Goal: Information Seeking & Learning: Learn about a topic

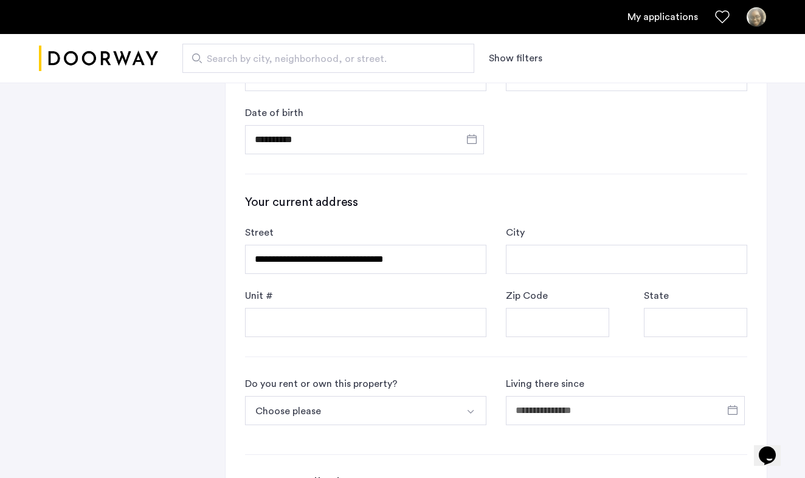
type input "**********"
type input "*********"
type input "*****"
type input "**"
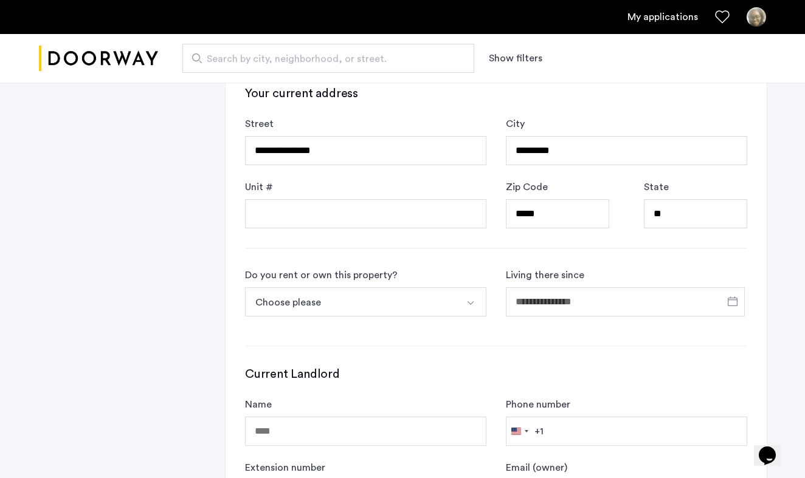
scroll to position [489, 0]
click at [373, 297] on button "Choose please" at bounding box center [351, 301] width 213 height 29
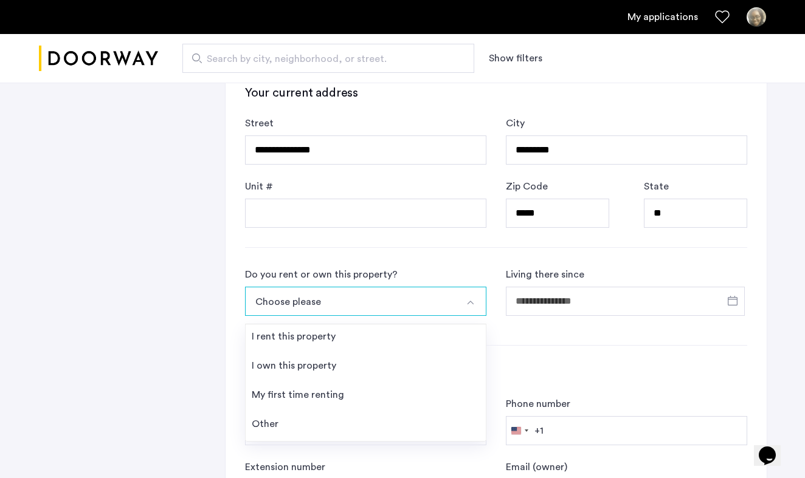
click at [373, 297] on button "Choose please" at bounding box center [351, 301] width 213 height 29
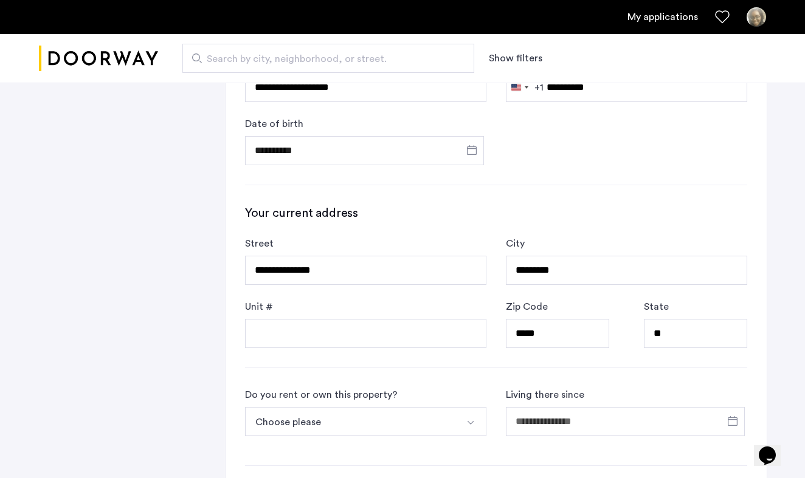
scroll to position [367, 0]
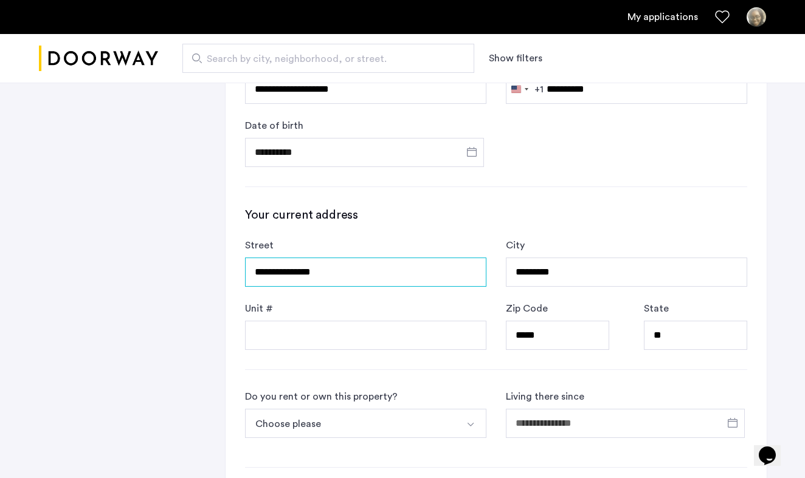
click at [366, 274] on input "**********" at bounding box center [365, 272] width 241 height 29
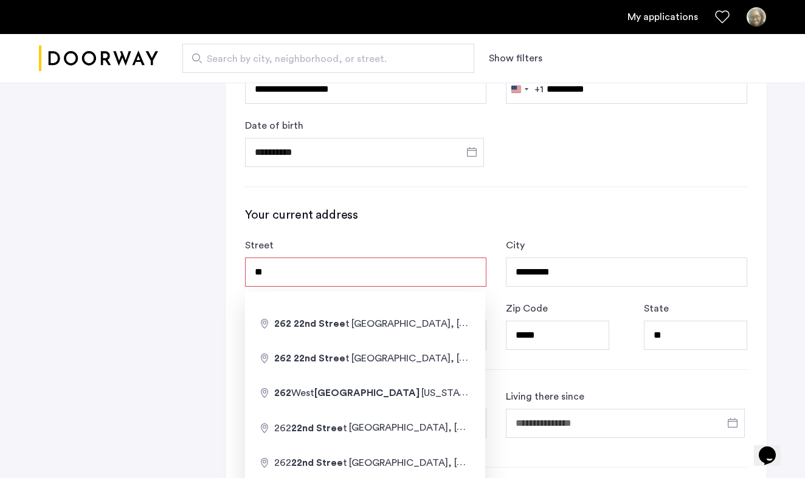
type input "*"
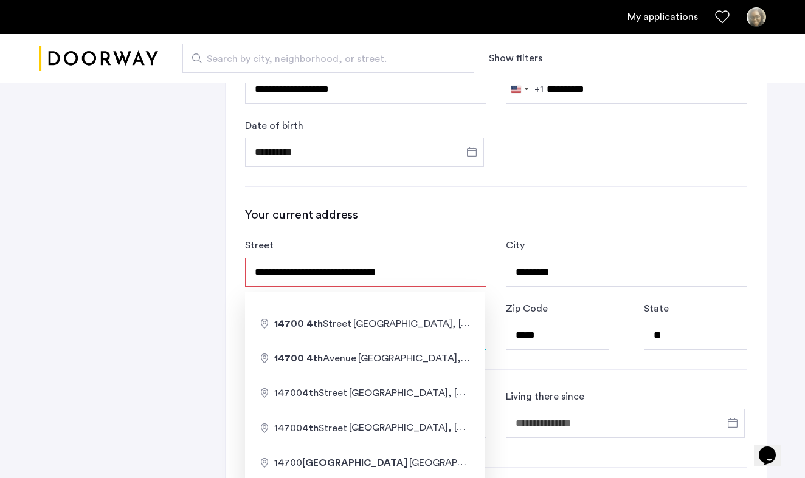
type input "**********"
type input "******"
type input "*****"
type input "**"
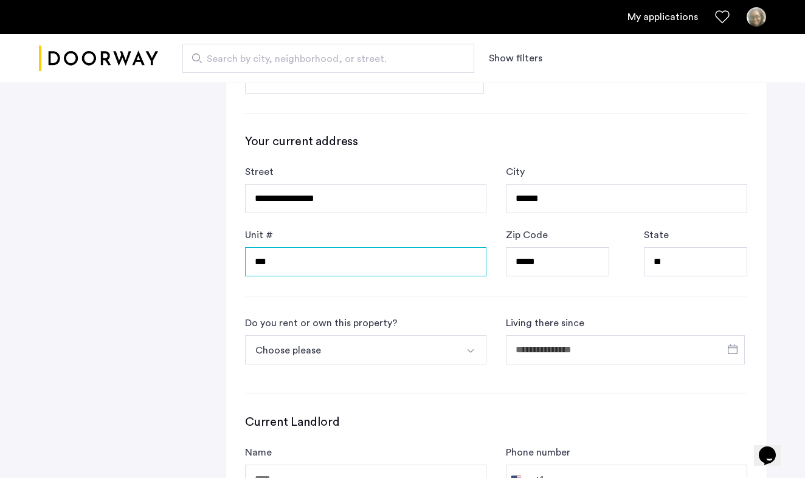
scroll to position [446, 0]
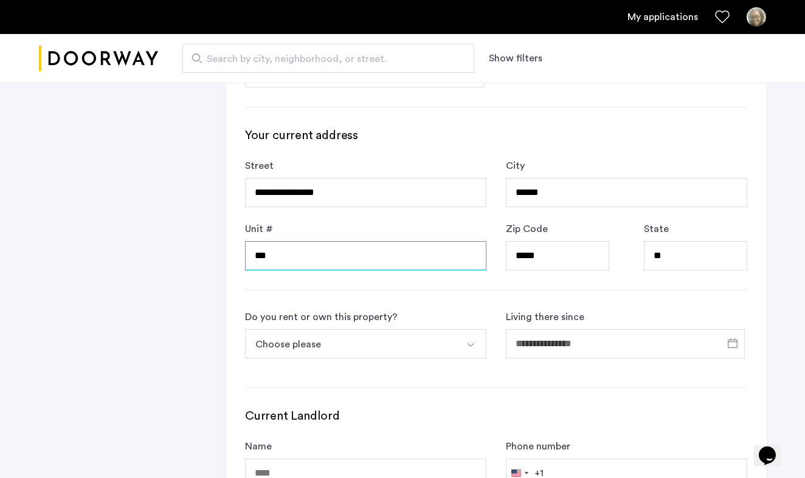
type input "***"
click at [418, 349] on button "Choose please" at bounding box center [351, 344] width 213 height 29
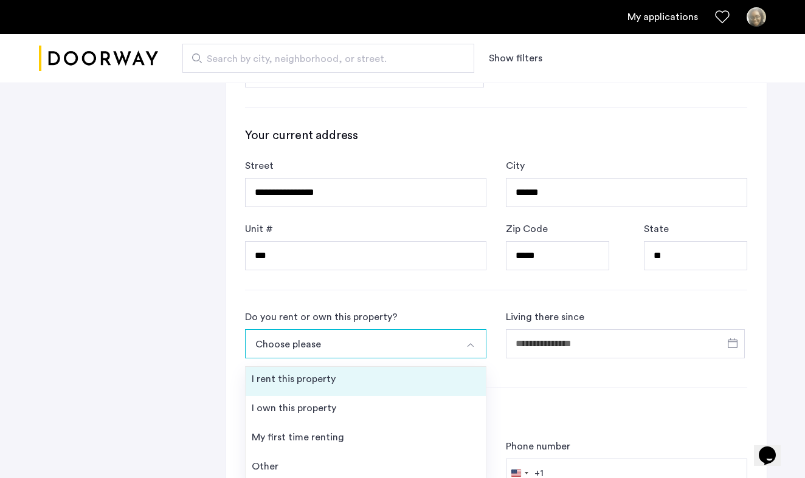
click at [415, 377] on li "I rent this property" at bounding box center [366, 381] width 240 height 29
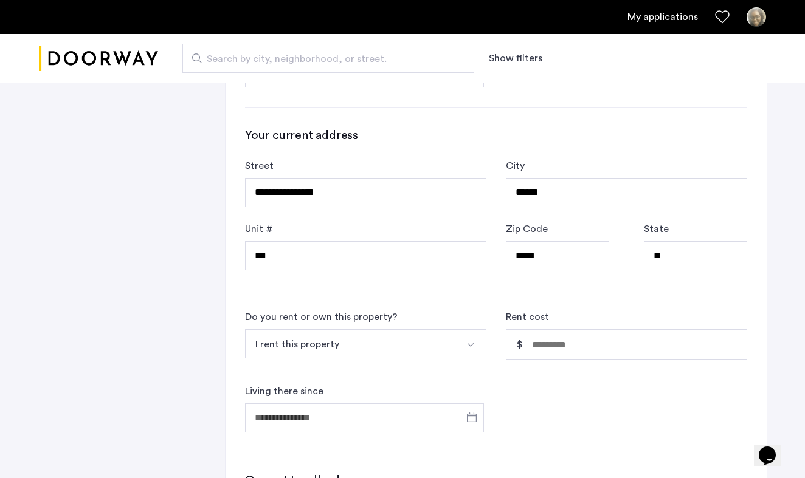
click at [539, 345] on input "Rent cost" at bounding box center [639, 344] width 215 height 29
type input "*****"
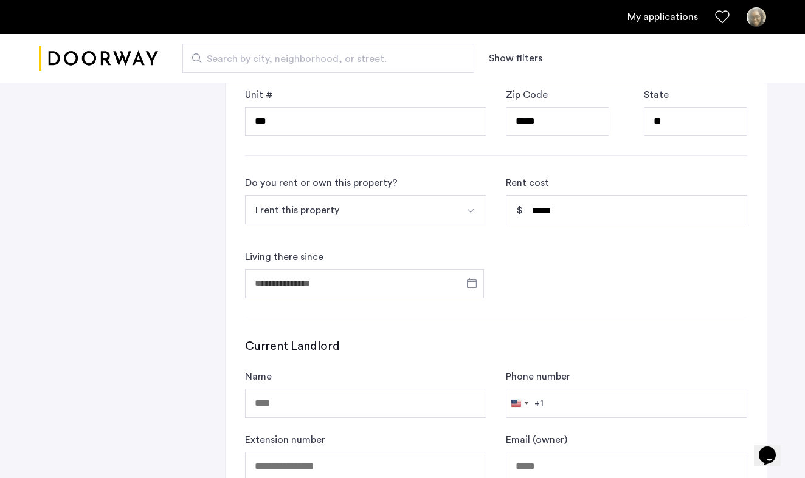
scroll to position [581, 0]
click at [472, 283] on span "Open calendar" at bounding box center [471, 282] width 29 height 29
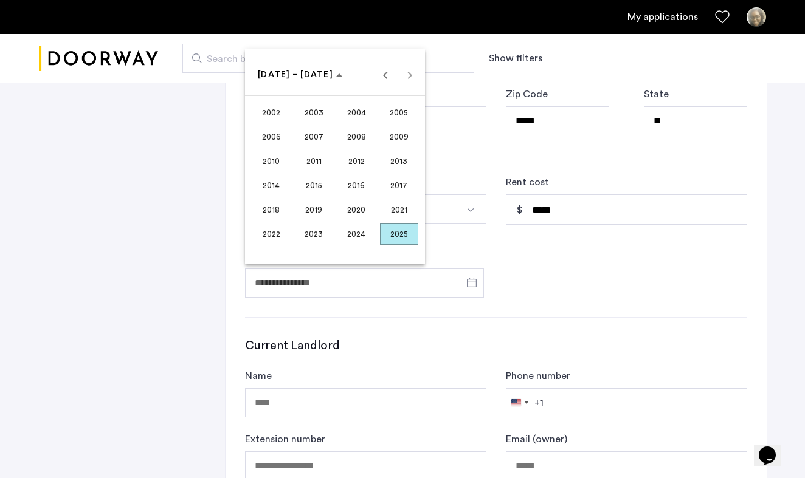
click at [365, 207] on span "2020" at bounding box center [356, 210] width 38 height 22
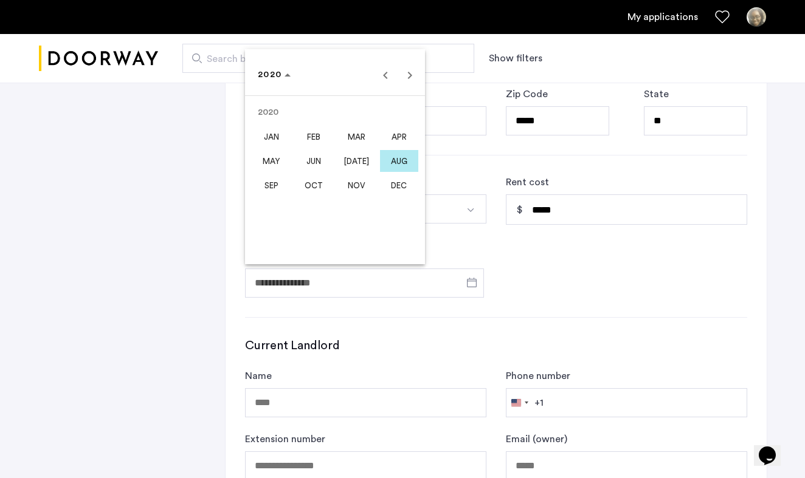
click at [275, 192] on span "SEP" at bounding box center [271, 185] width 38 height 22
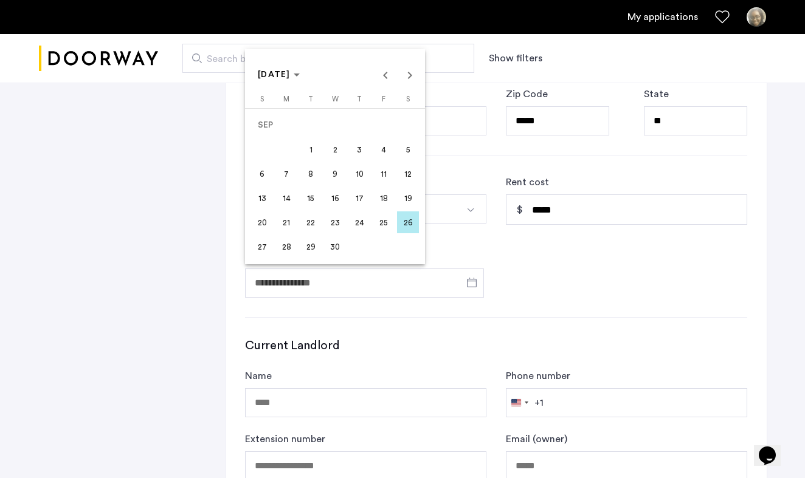
click at [331, 310] on div at bounding box center [402, 239] width 805 height 478
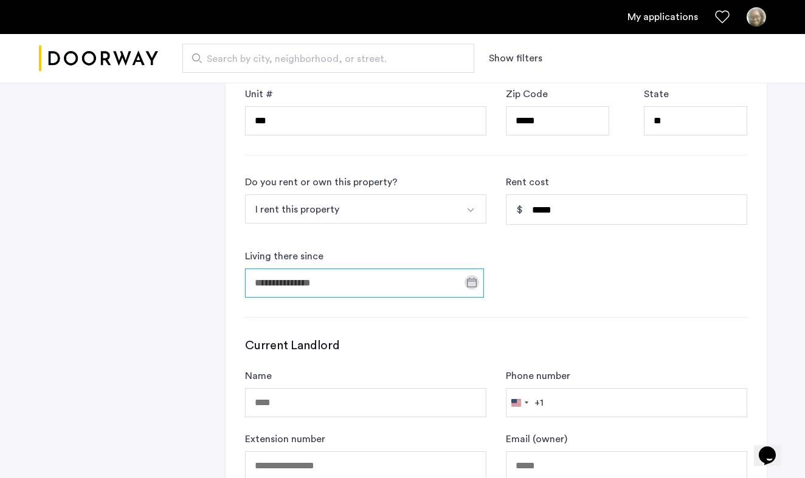
click at [448, 286] on input "Living there since" at bounding box center [364, 283] width 239 height 29
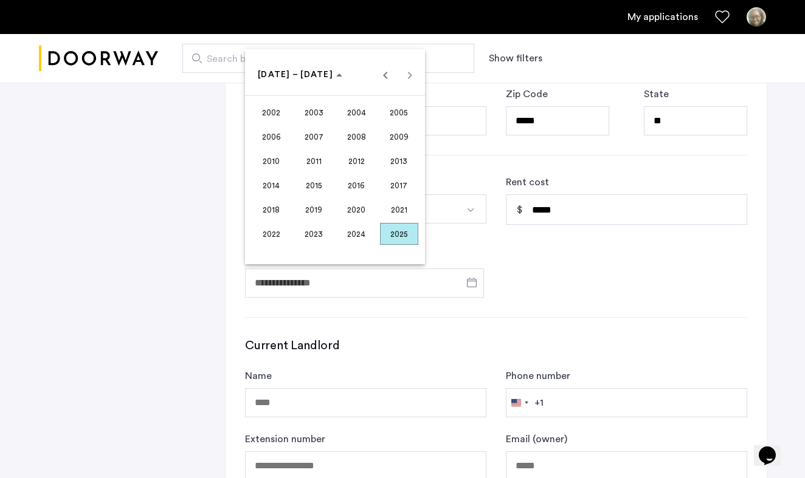
click at [349, 205] on span "2020" at bounding box center [356, 210] width 38 height 22
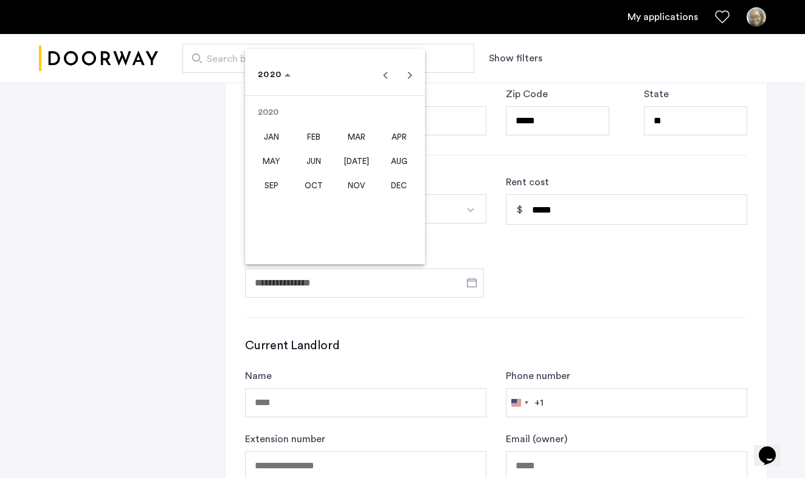
click at [357, 157] on span "JUL" at bounding box center [356, 161] width 38 height 22
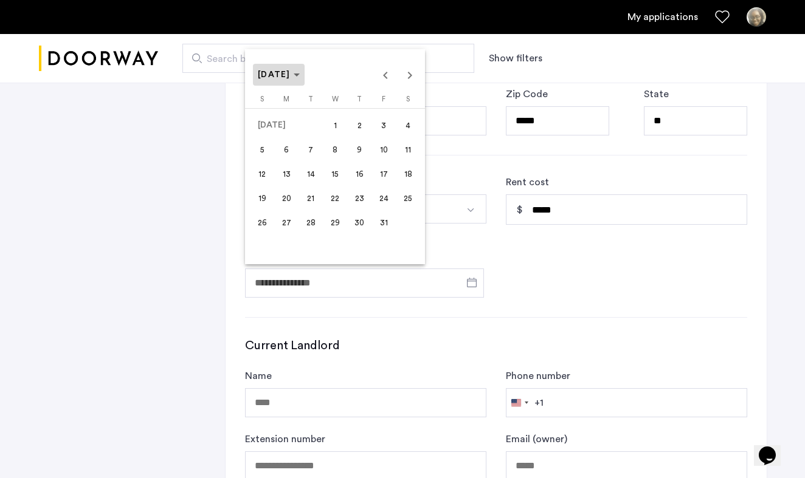
click at [300, 79] on span "JUL 2020" at bounding box center [279, 75] width 42 height 10
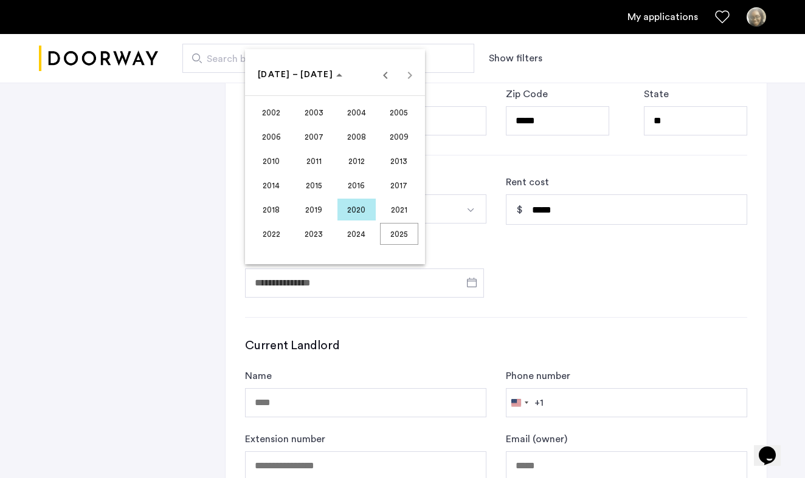
click at [347, 213] on span "2020" at bounding box center [356, 210] width 38 height 22
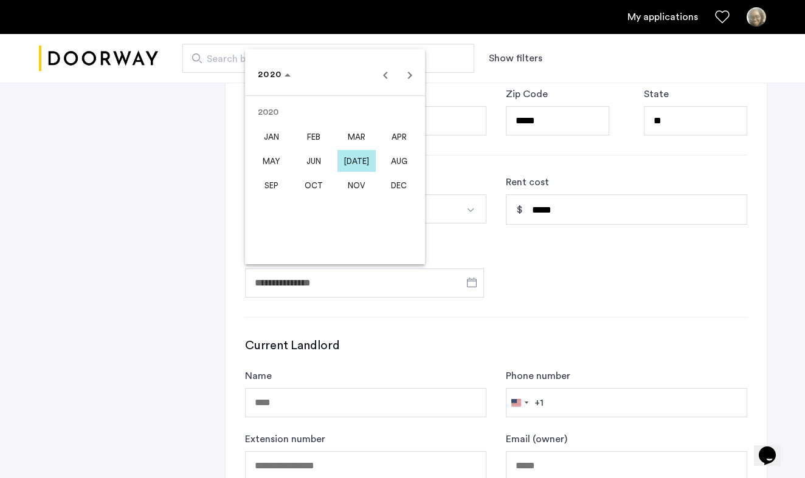
click at [275, 184] on span "SEP" at bounding box center [271, 185] width 38 height 22
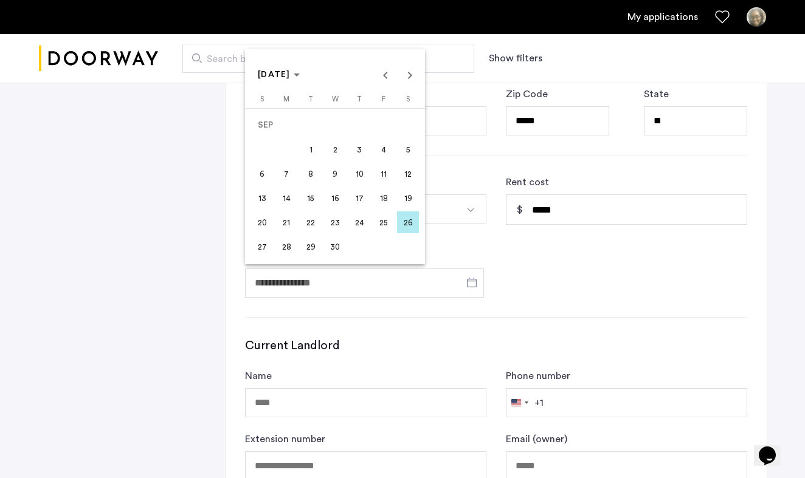
click at [381, 207] on span "18" at bounding box center [384, 198] width 22 height 22
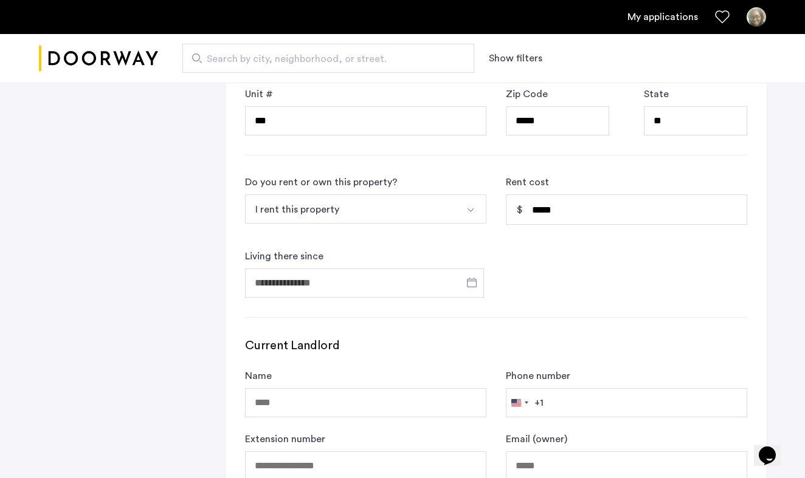
type input "**********"
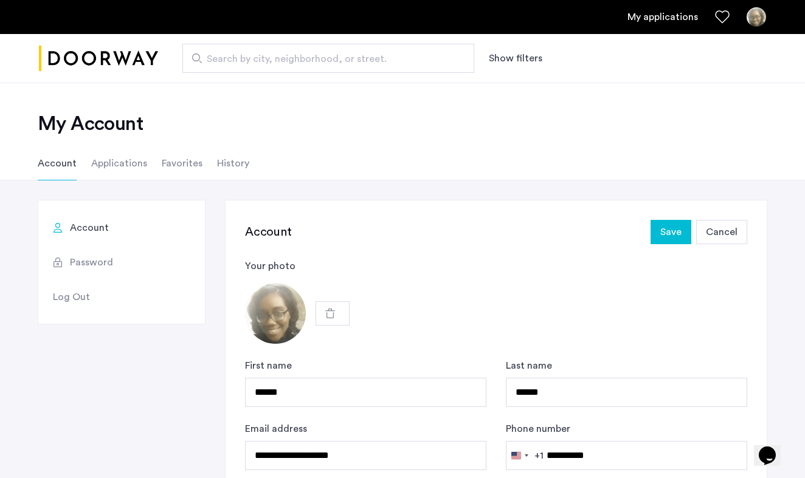
scroll to position [0, 0]
type input "**********"
click at [672, 233] on span "Save" at bounding box center [670, 232] width 21 height 15
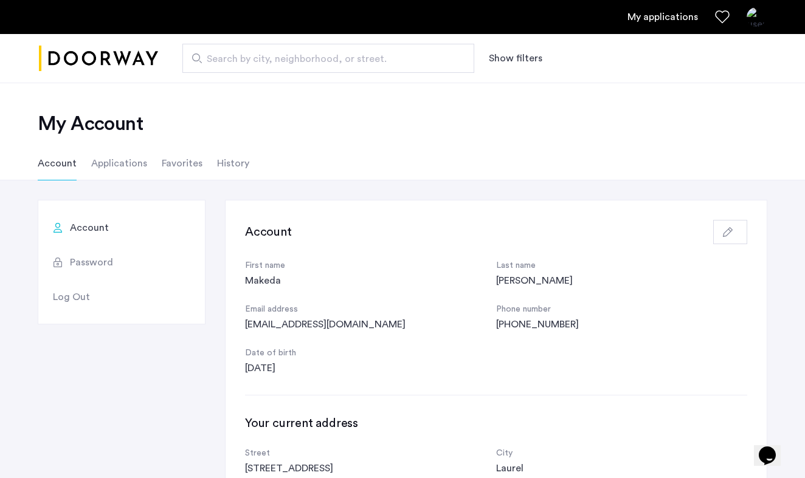
click at [139, 163] on li "Applications" at bounding box center [119, 164] width 56 height 34
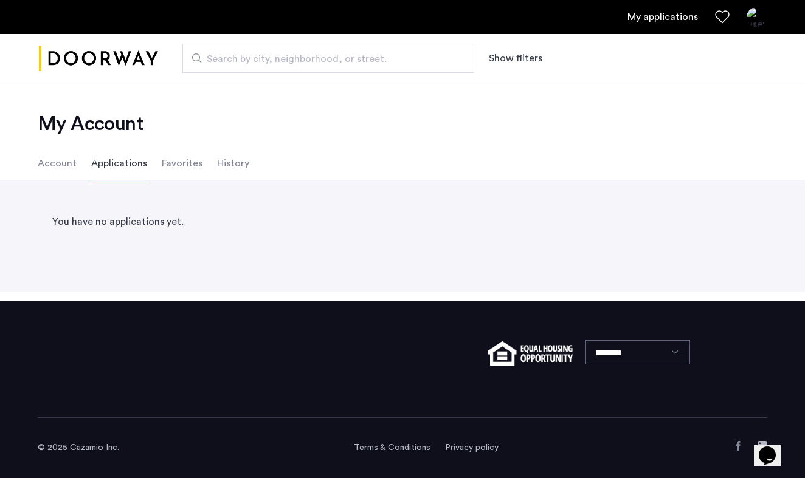
click at [65, 166] on li "Account" at bounding box center [57, 164] width 39 height 34
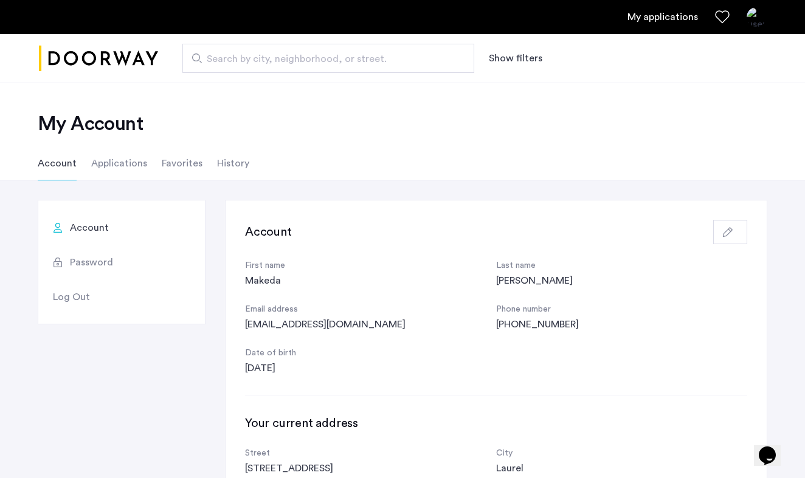
click at [250, 62] on span "Search by city, neighborhood, or street." at bounding box center [323, 59] width 233 height 15
click at [250, 62] on input "Search by city, neighborhood, or street." at bounding box center [328, 58] width 292 height 29
type input "**********"
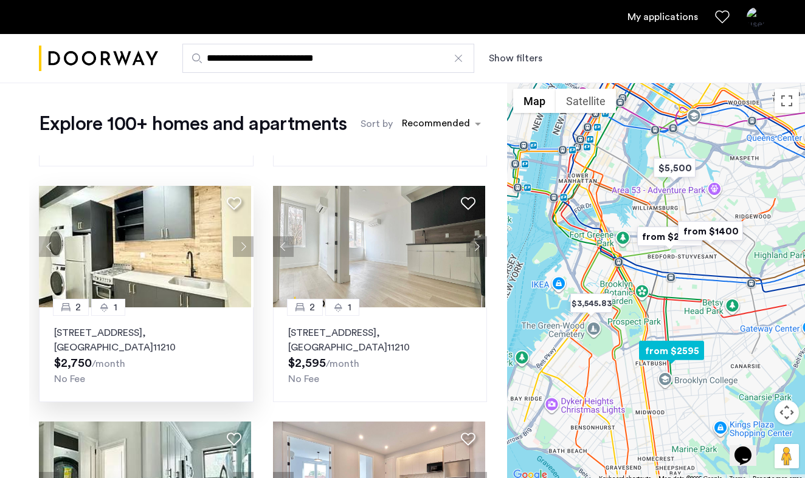
scroll to position [446, 0]
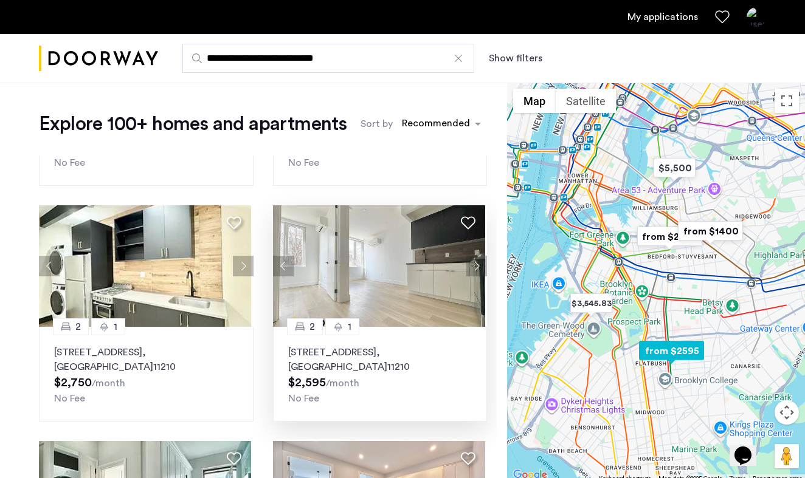
click at [469, 264] on button "Next apartment" at bounding box center [476, 266] width 21 height 21
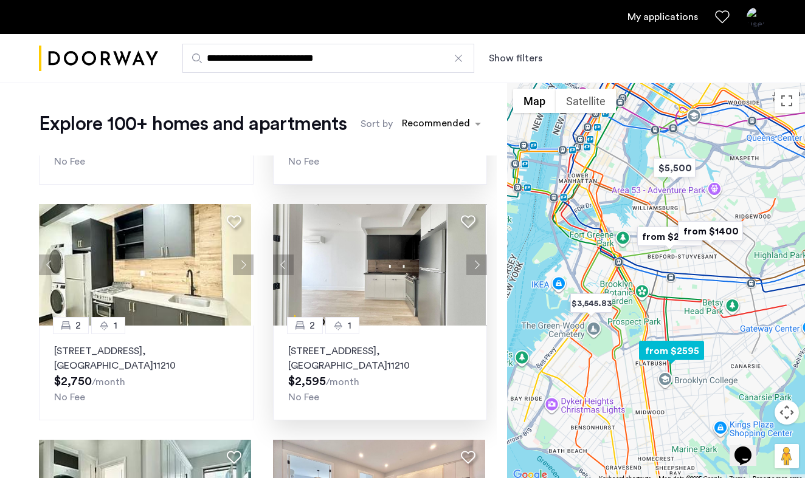
scroll to position [453, 0]
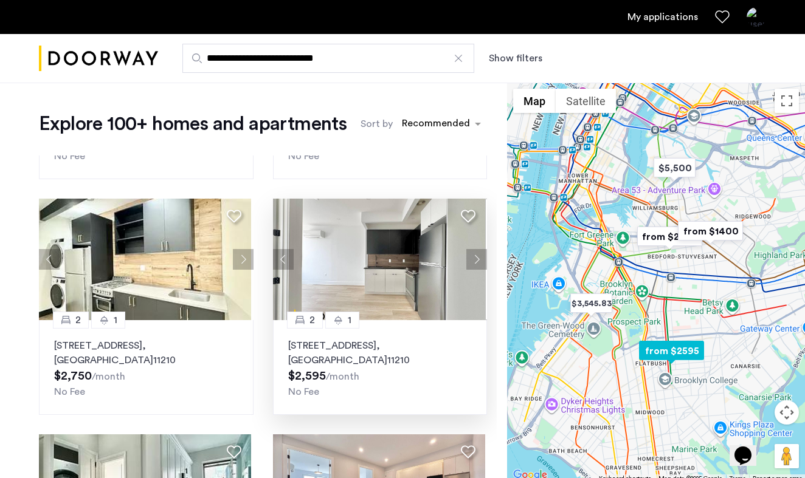
click at [476, 260] on button "Next apartment" at bounding box center [476, 259] width 21 height 21
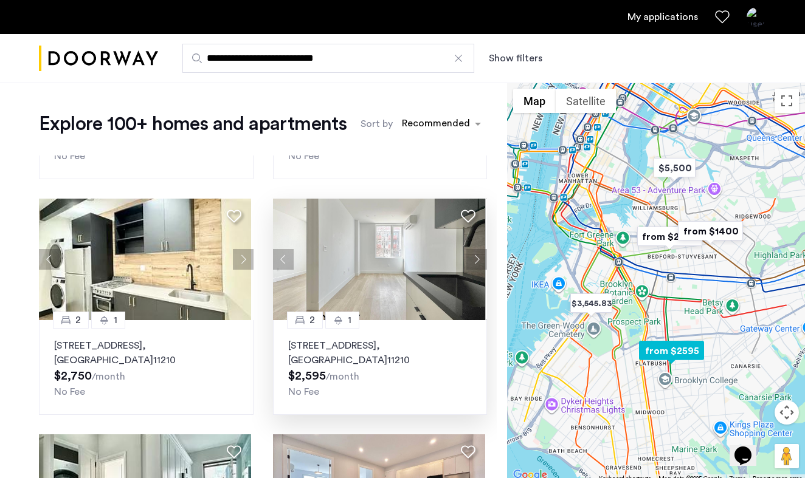
click at [476, 260] on button "Next apartment" at bounding box center [476, 259] width 21 height 21
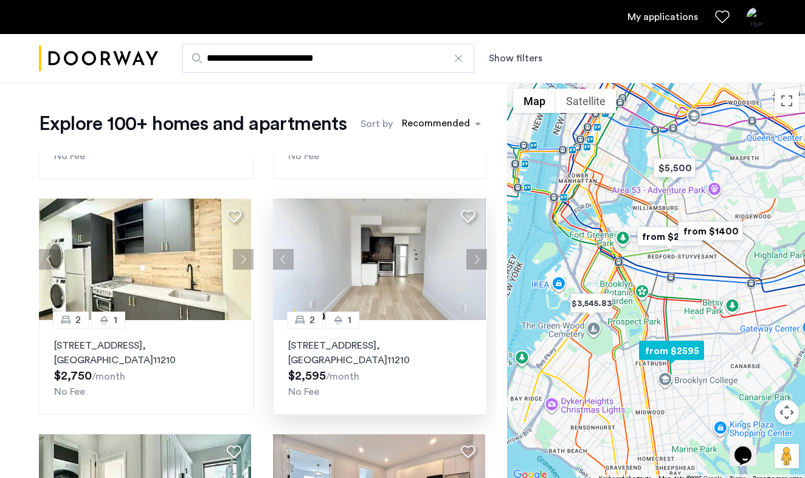
click at [476, 260] on button "Next apartment" at bounding box center [476, 259] width 21 height 21
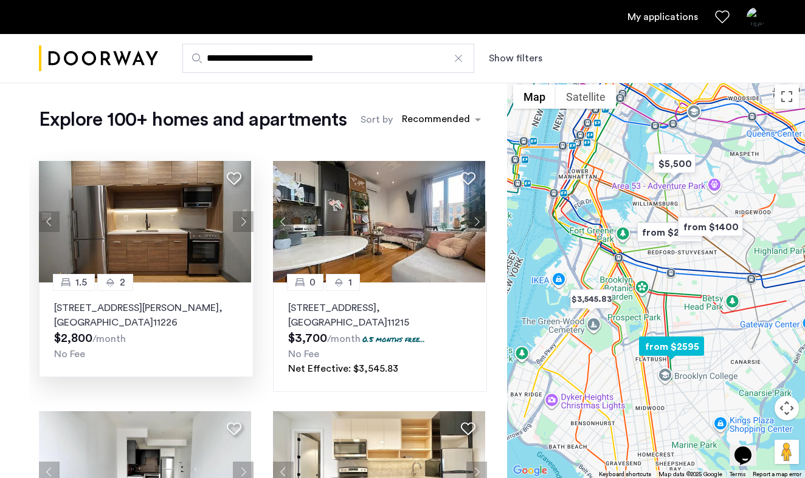
scroll to position [0, 0]
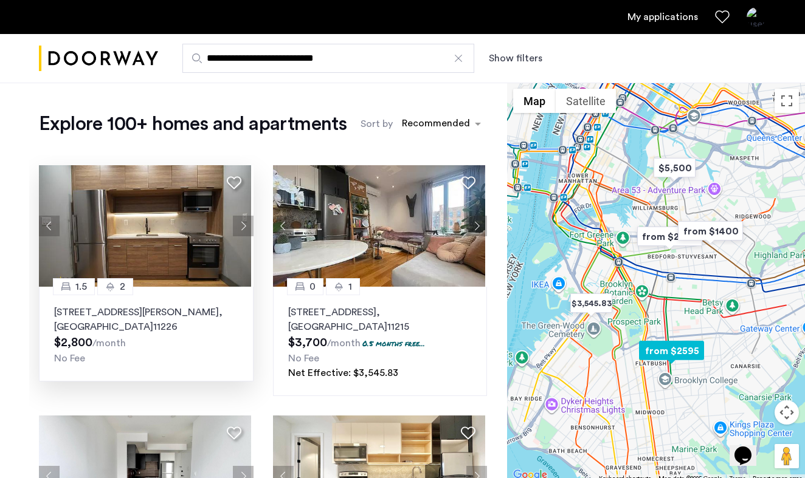
click at [246, 219] on button "Next apartment" at bounding box center [243, 226] width 21 height 21
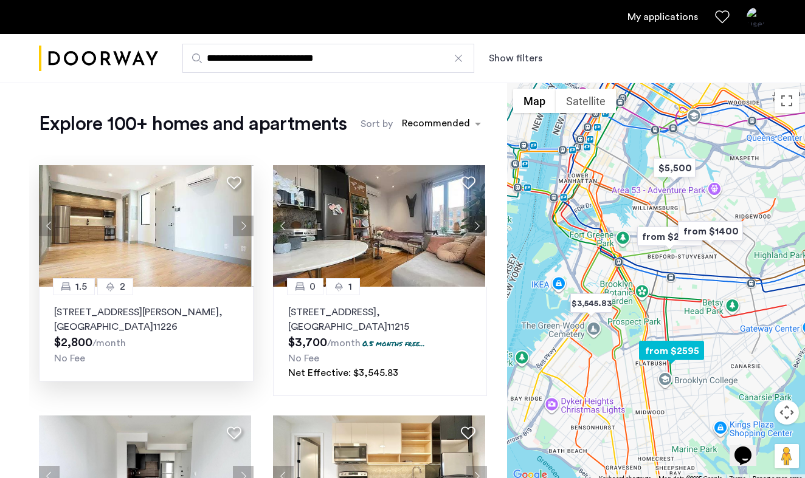
click at [246, 219] on button "Next apartment" at bounding box center [243, 226] width 21 height 21
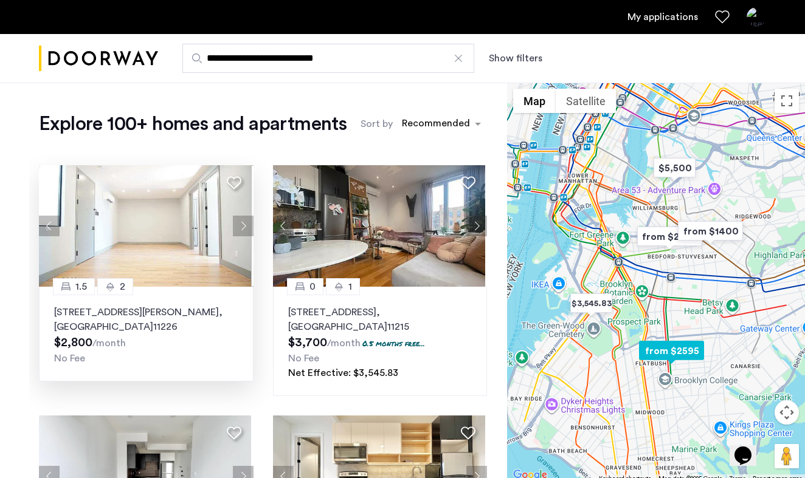
click at [246, 219] on button "Next apartment" at bounding box center [243, 226] width 21 height 21
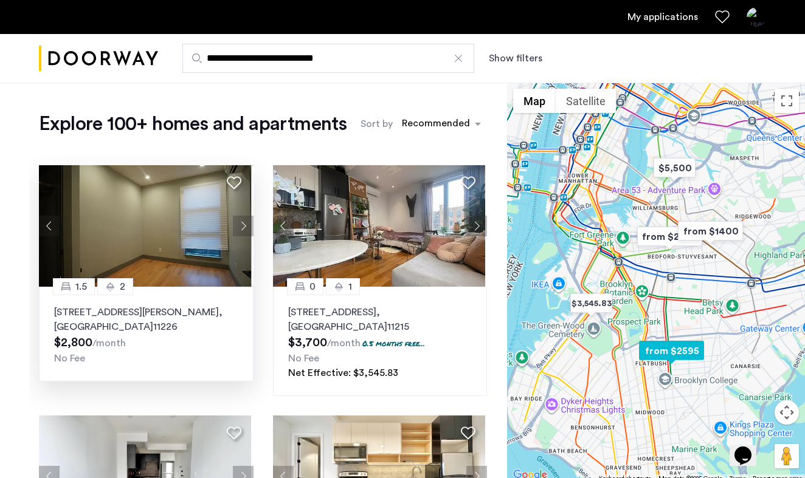
click at [246, 219] on button "Next apartment" at bounding box center [243, 226] width 21 height 21
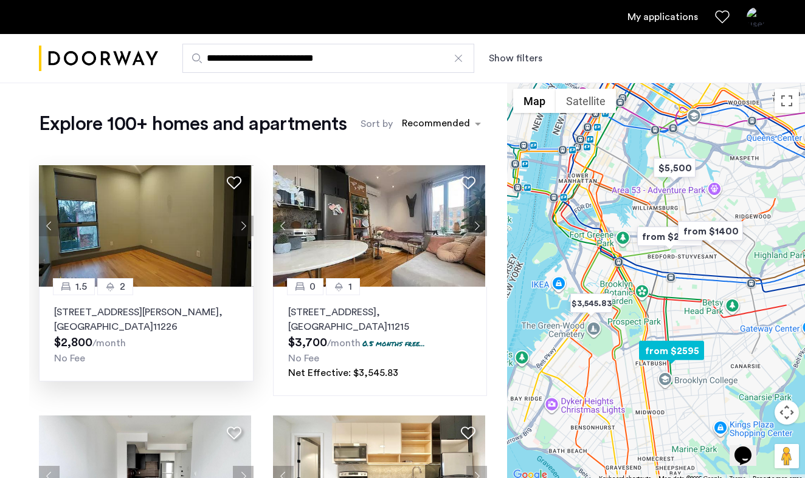
click at [246, 219] on button "Next apartment" at bounding box center [243, 226] width 21 height 21
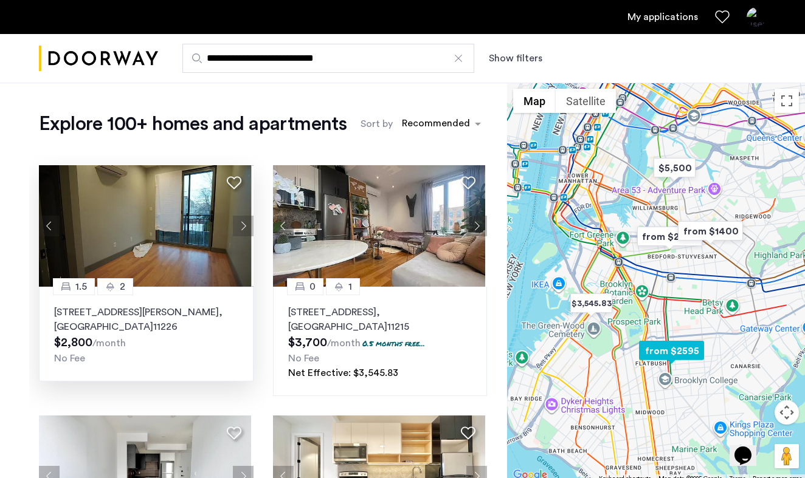
click at [246, 219] on button "Next apartment" at bounding box center [243, 226] width 21 height 21
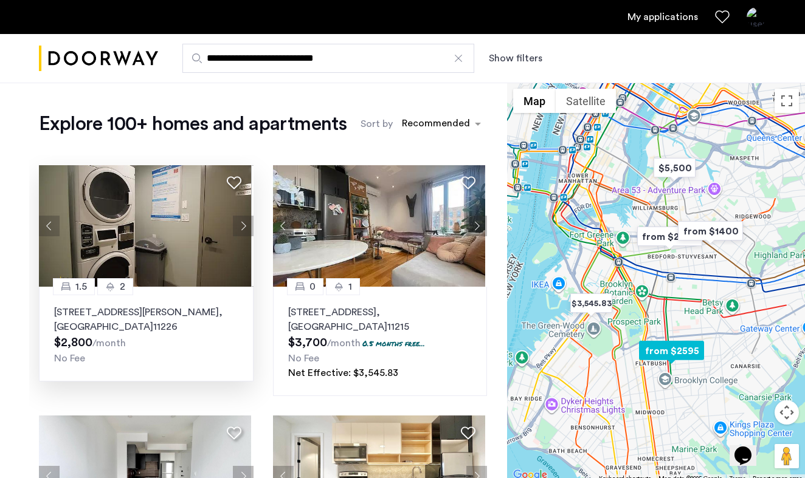
click at [246, 219] on button "Next apartment" at bounding box center [243, 226] width 21 height 21
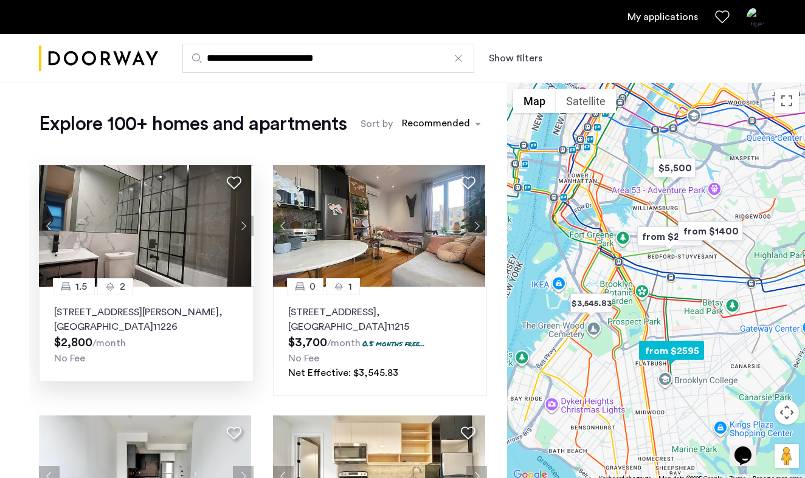
click at [246, 219] on button "Next apartment" at bounding box center [243, 226] width 21 height 21
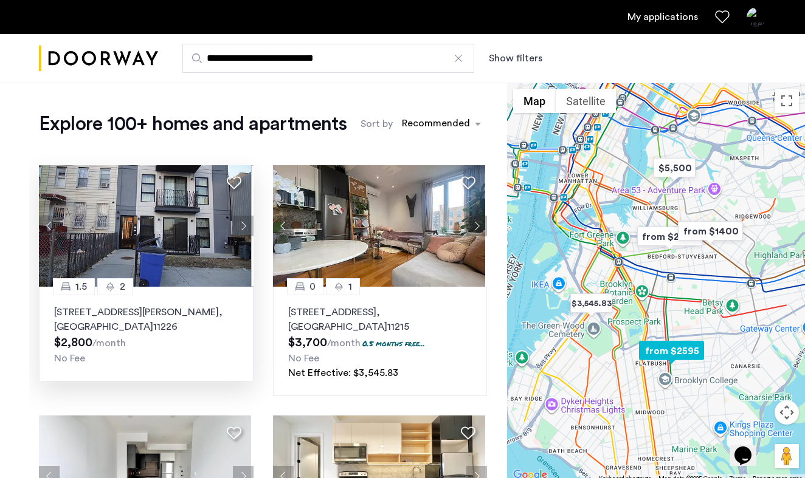
click at [246, 219] on button "Next apartment" at bounding box center [243, 226] width 21 height 21
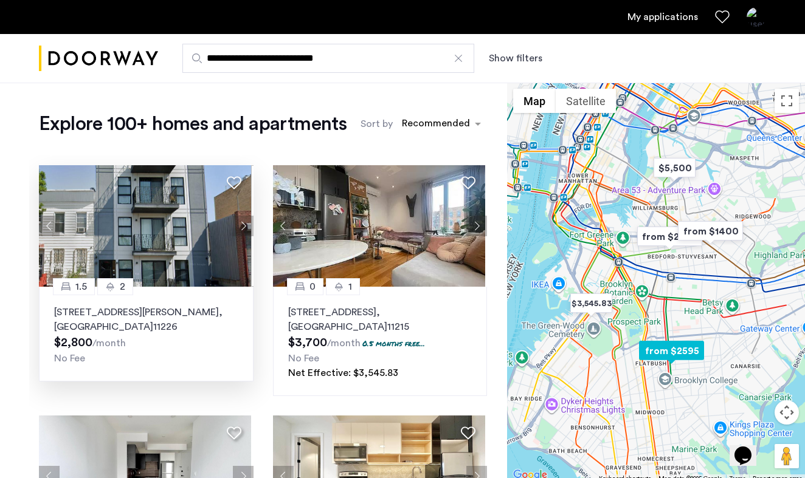
click at [219, 233] on img at bounding box center [145, 226] width 212 height 122
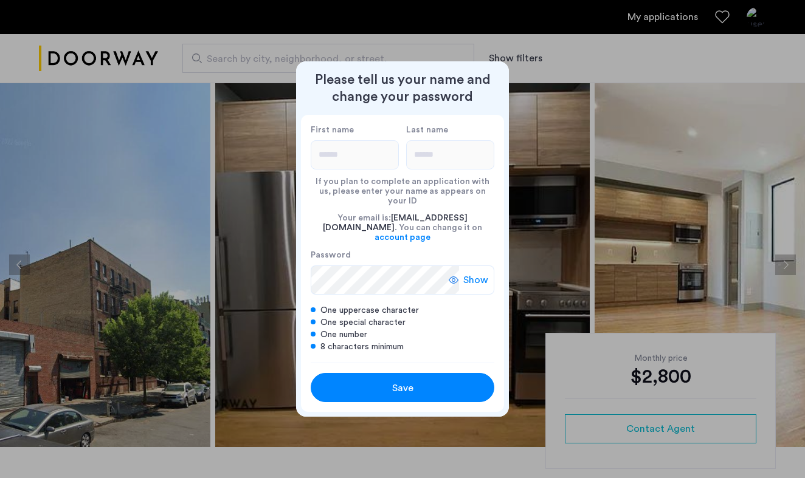
click at [410, 385] on span "Save" at bounding box center [402, 388] width 21 height 15
click at [414, 381] on div "Save" at bounding box center [402, 388] width 117 height 15
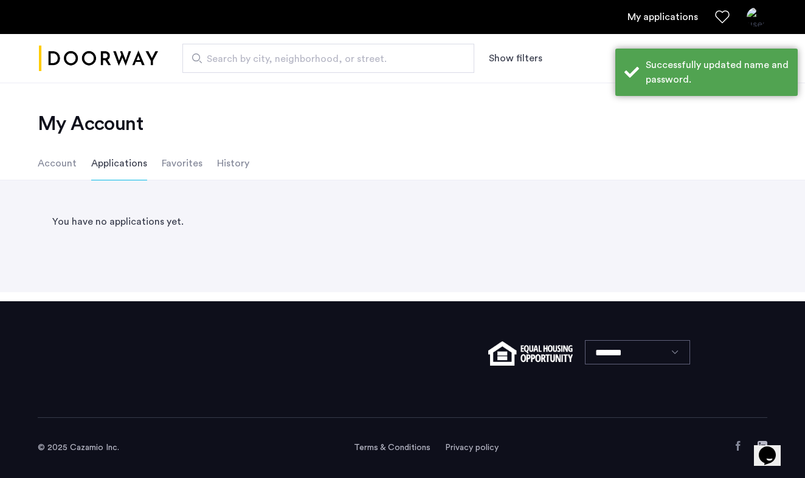
click at [248, 57] on span "Search by city, neighborhood, or street." at bounding box center [323, 59] width 233 height 15
click at [248, 57] on input "Search by city, neighborhood, or street." at bounding box center [328, 58] width 292 height 29
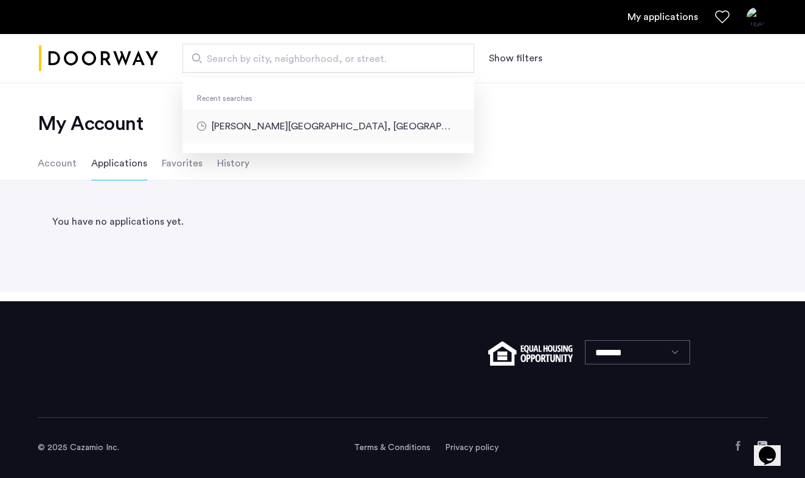
type input "**********"
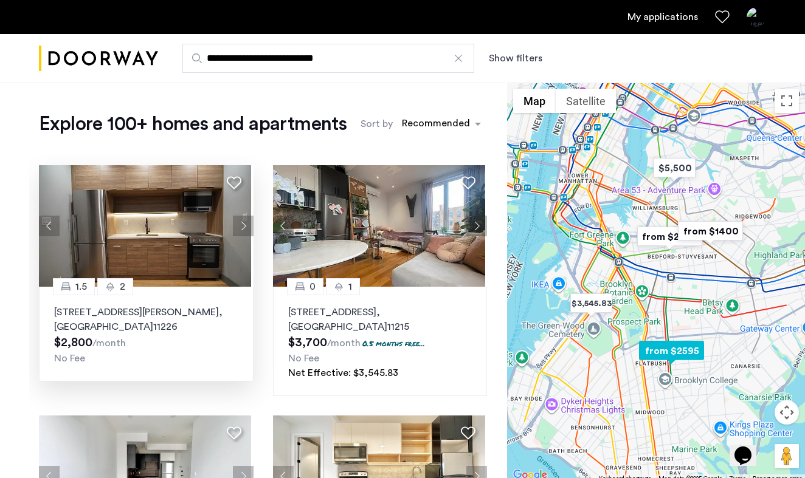
click at [235, 226] on button "Next apartment" at bounding box center [243, 226] width 21 height 21
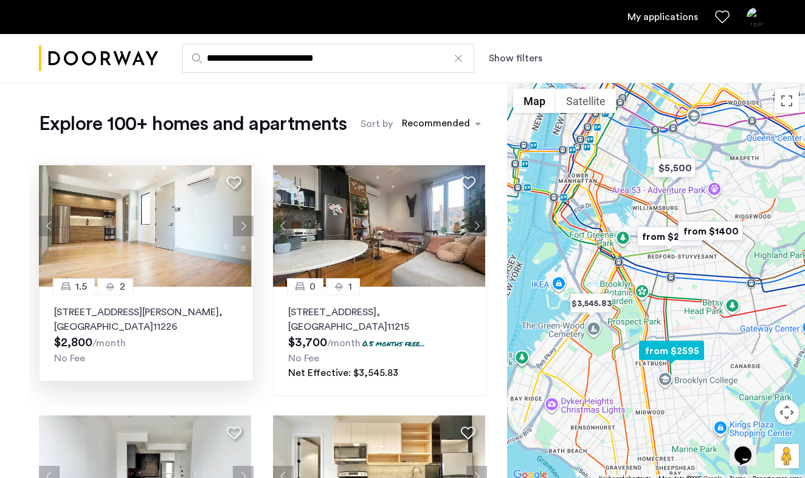
click at [235, 226] on button "Next apartment" at bounding box center [243, 226] width 21 height 21
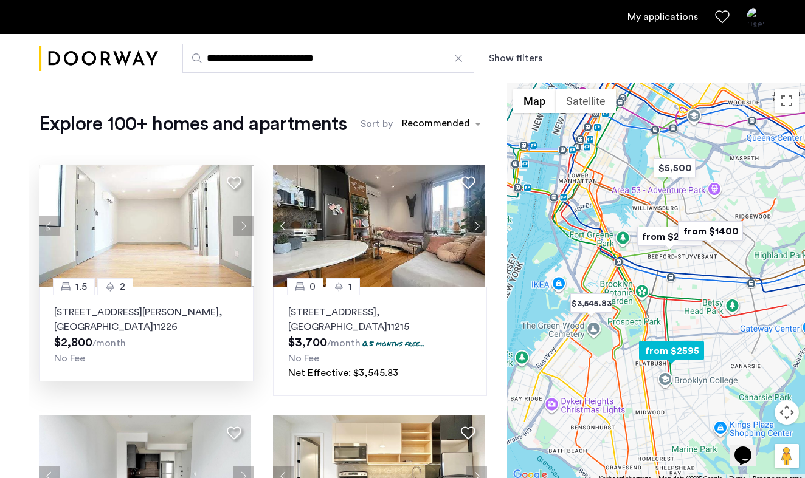
click at [235, 226] on button "Next apartment" at bounding box center [243, 226] width 21 height 21
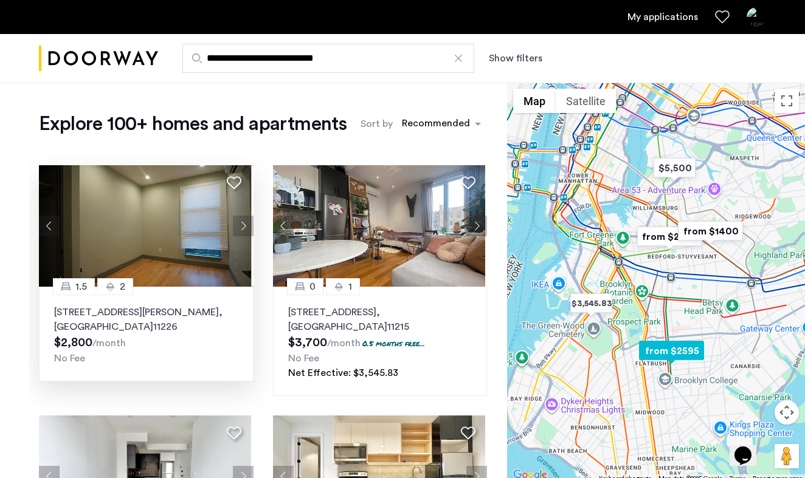
click at [235, 226] on button "Next apartment" at bounding box center [243, 226] width 21 height 21
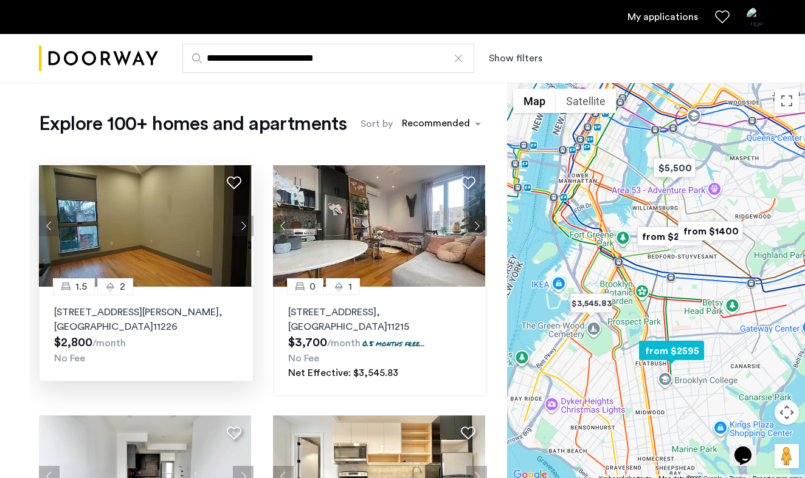
click at [235, 226] on button "Next apartment" at bounding box center [243, 226] width 21 height 21
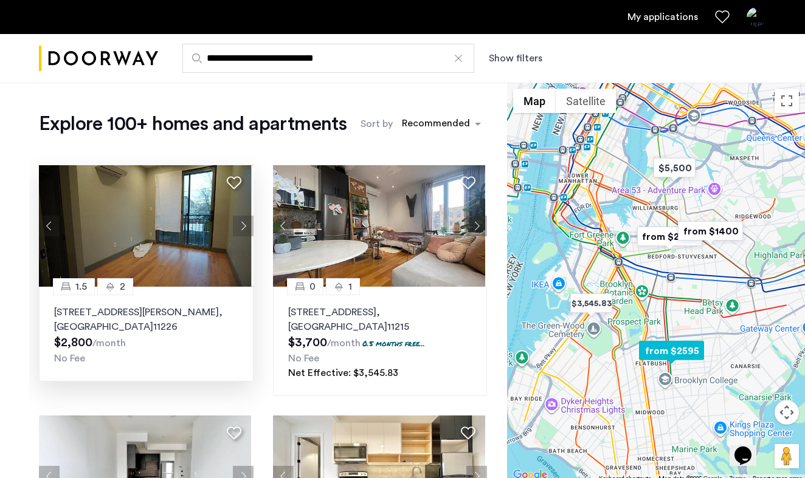
click at [235, 226] on button "Next apartment" at bounding box center [243, 226] width 21 height 21
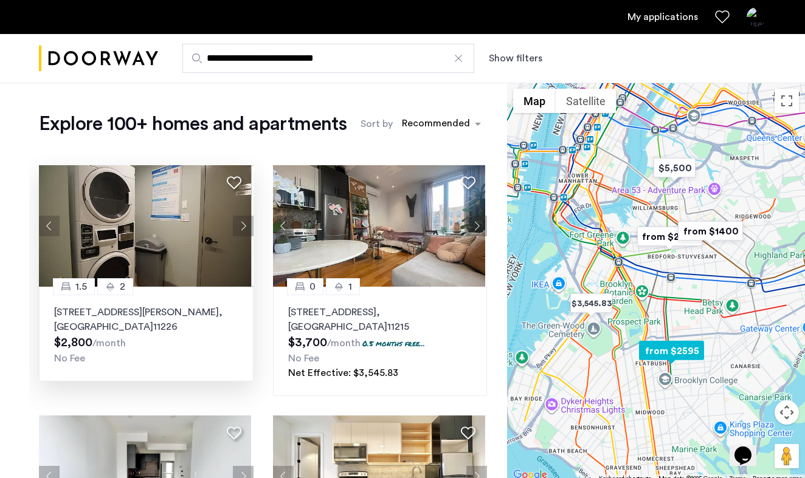
click at [235, 226] on button "Next apartment" at bounding box center [243, 226] width 21 height 21
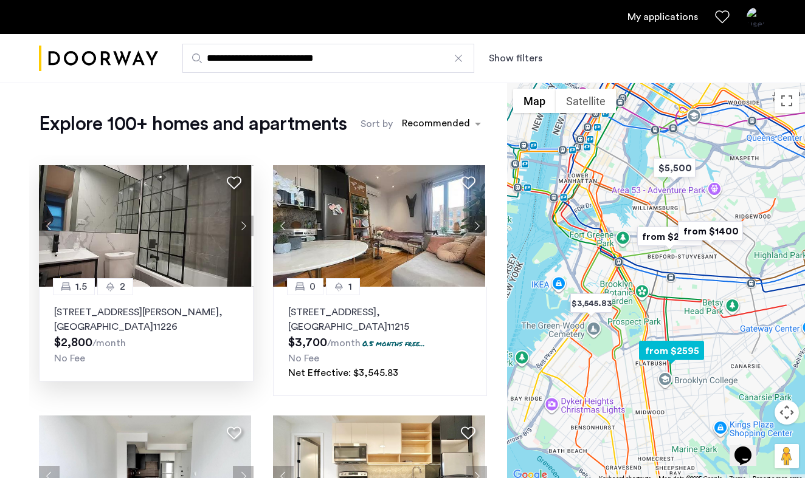
click at [235, 226] on button "Next apartment" at bounding box center [243, 226] width 21 height 21
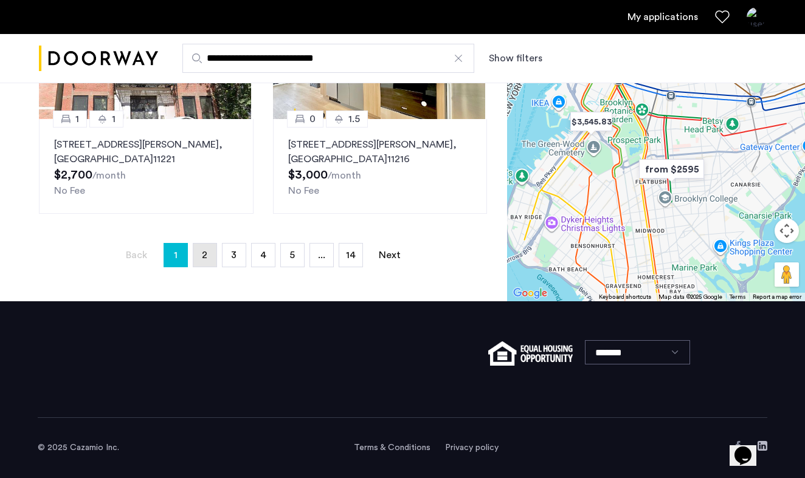
scroll to position [344, 0]
click at [199, 250] on link "page 2" at bounding box center [204, 255] width 23 height 23
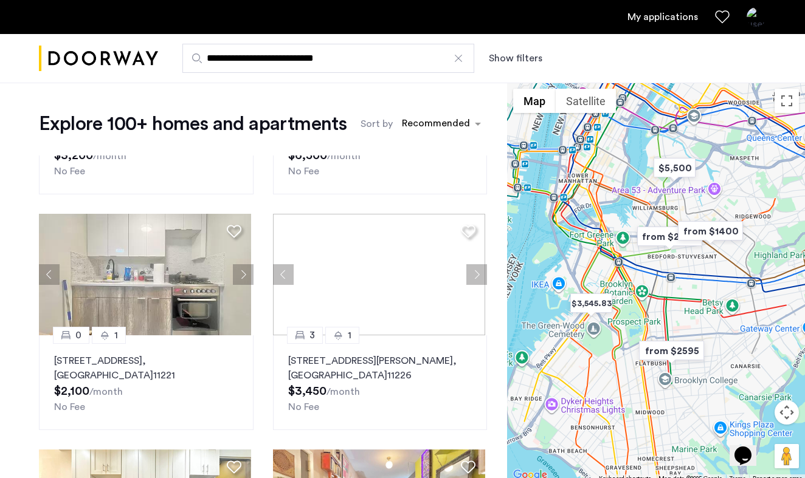
scroll to position [889, 0]
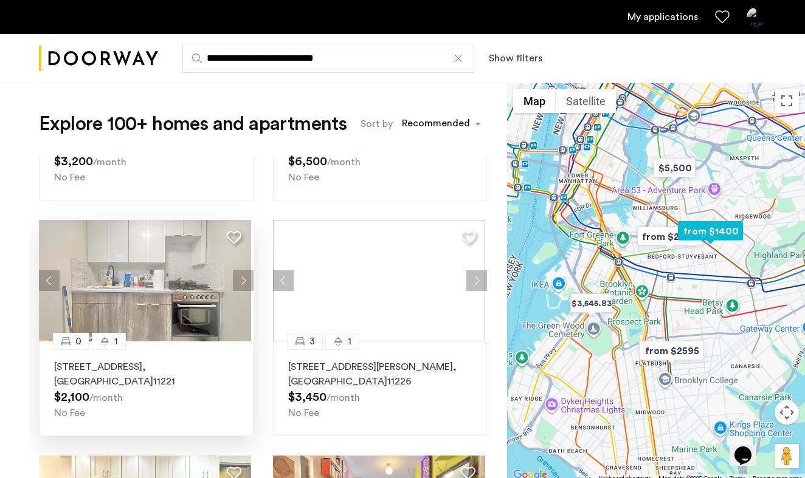
click at [245, 276] on button "Next apartment" at bounding box center [243, 281] width 21 height 21
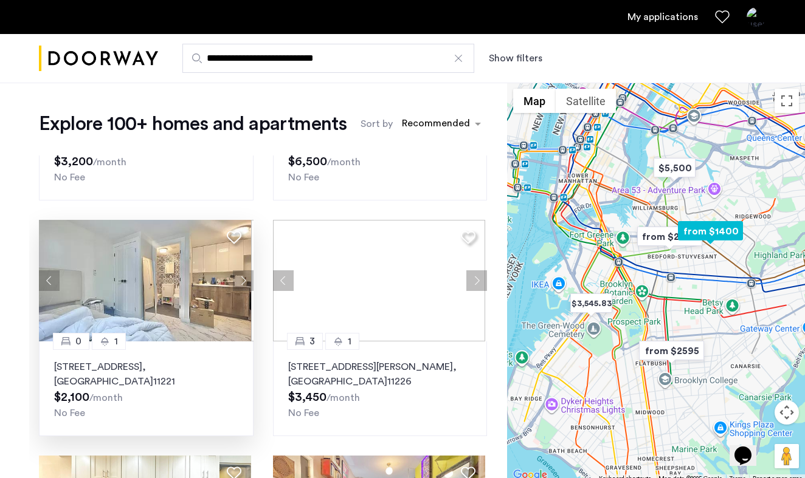
click at [245, 276] on button "Next apartment" at bounding box center [243, 281] width 21 height 21
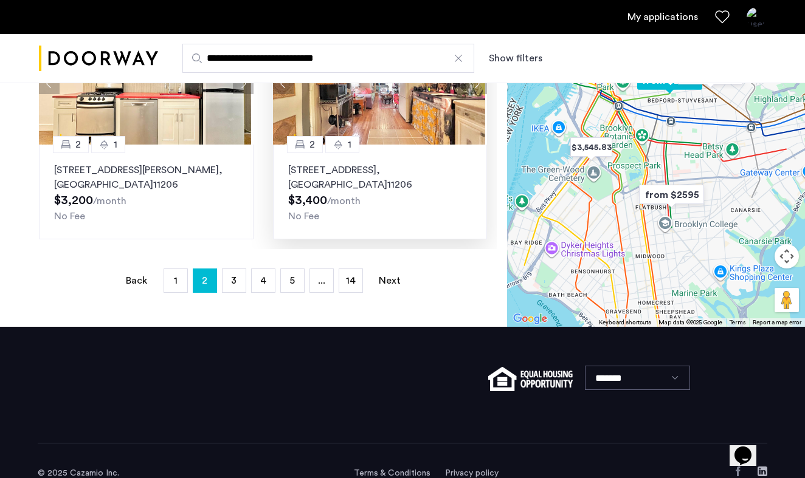
scroll to position [320, 0]
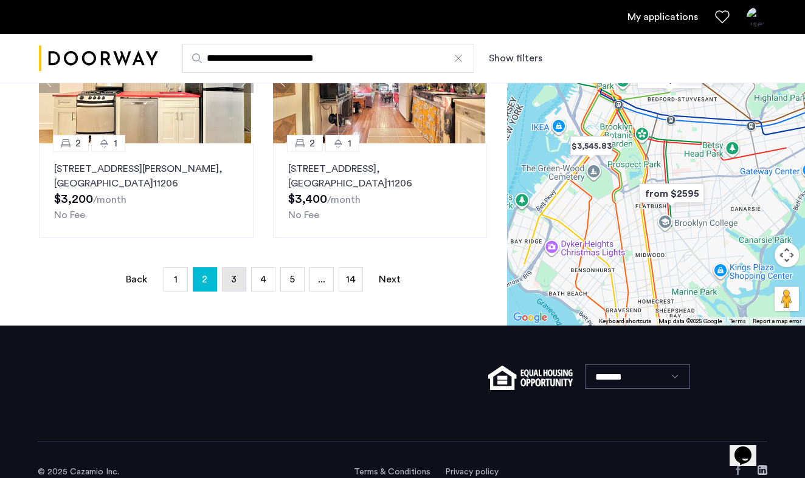
click at [240, 280] on link "page 3" at bounding box center [234, 279] width 23 height 23
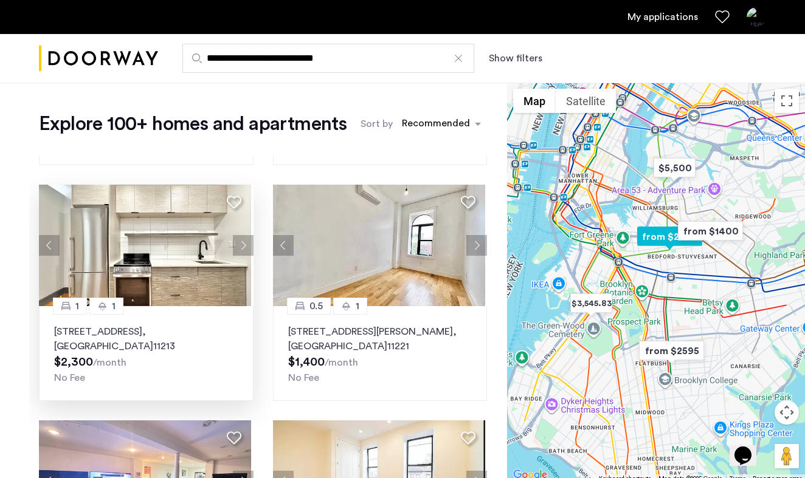
scroll to position [919, 0]
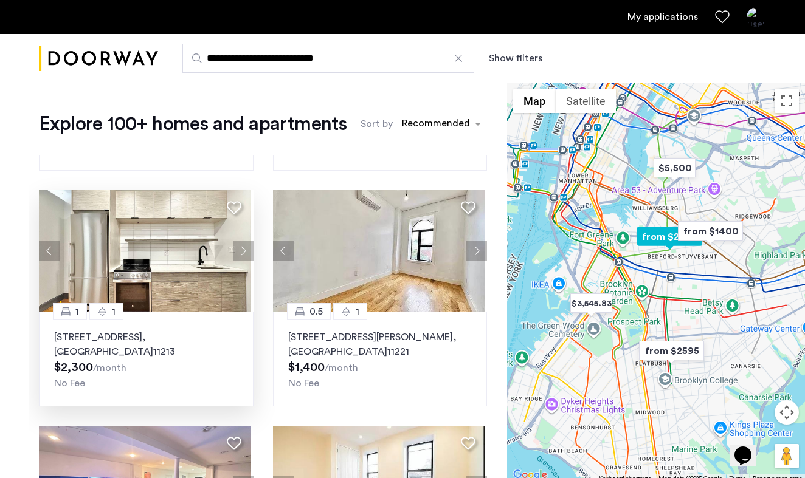
click at [242, 249] on button "Next apartment" at bounding box center [243, 251] width 21 height 21
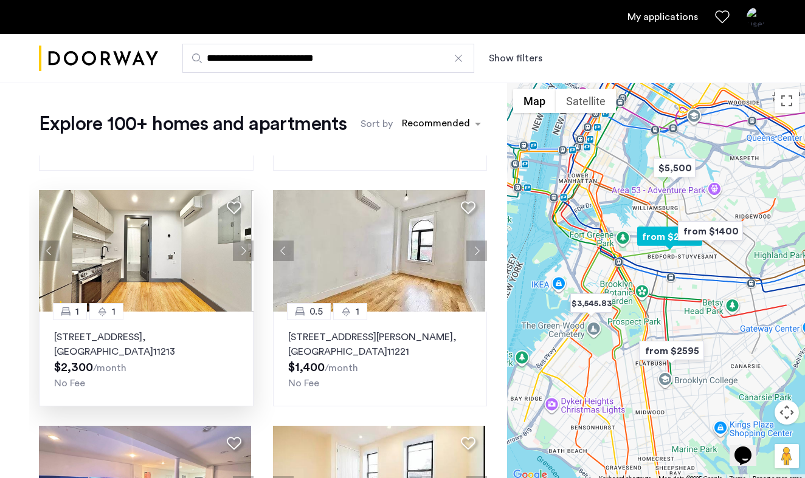
click at [242, 249] on button "Next apartment" at bounding box center [243, 251] width 21 height 21
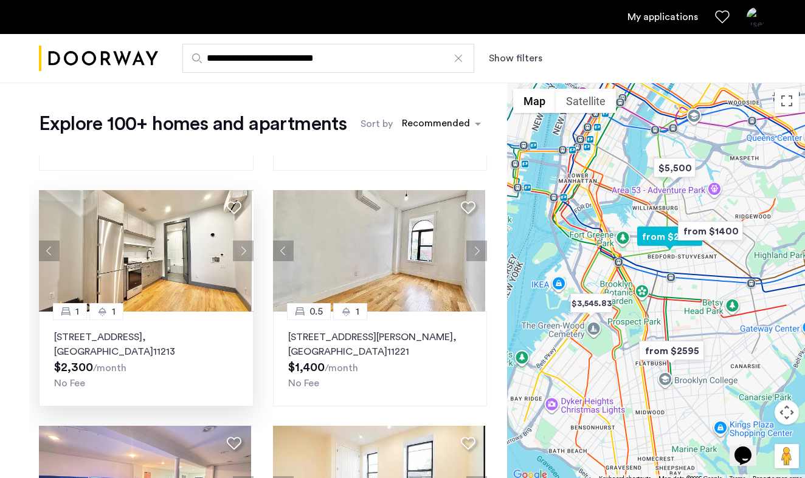
click at [242, 249] on button "Next apartment" at bounding box center [243, 251] width 21 height 21
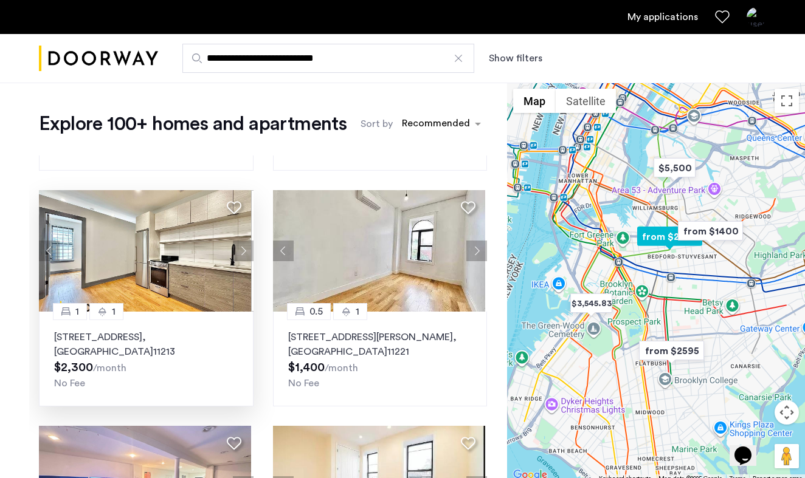
click at [242, 249] on button "Next apartment" at bounding box center [243, 251] width 21 height 21
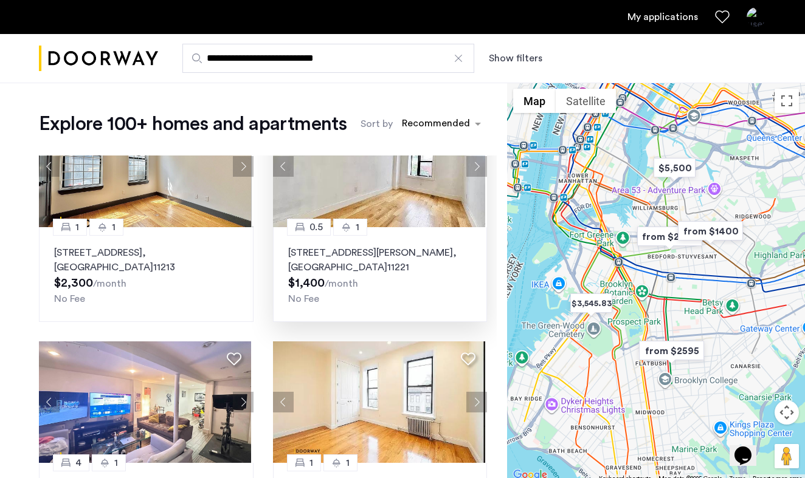
scroll to position [0, 0]
click at [473, 173] on button "Next apartment" at bounding box center [476, 166] width 21 height 21
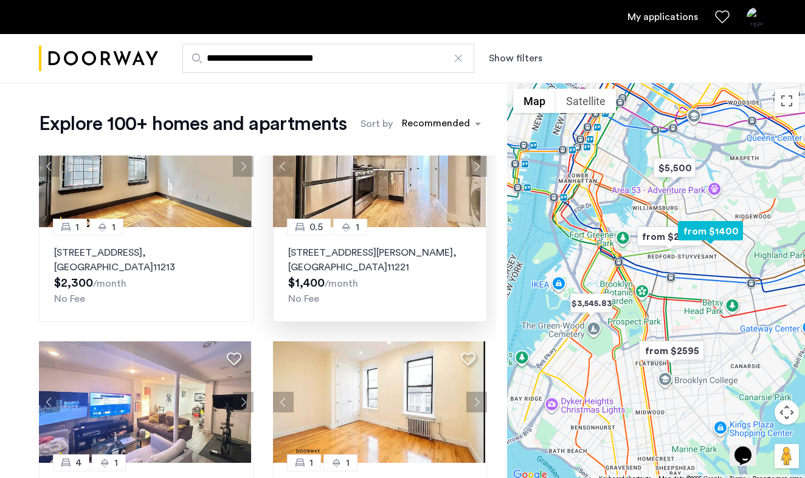
click at [472, 173] on button "Next apartment" at bounding box center [476, 166] width 21 height 21
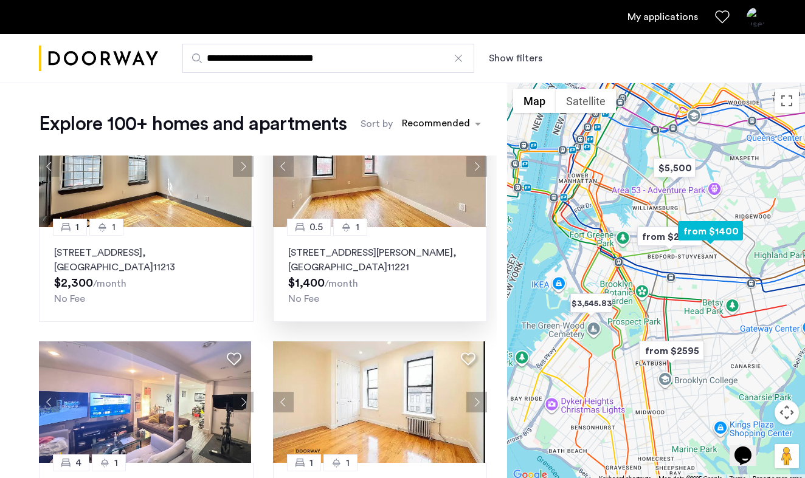
click at [472, 173] on button "Next apartment" at bounding box center [476, 166] width 21 height 21
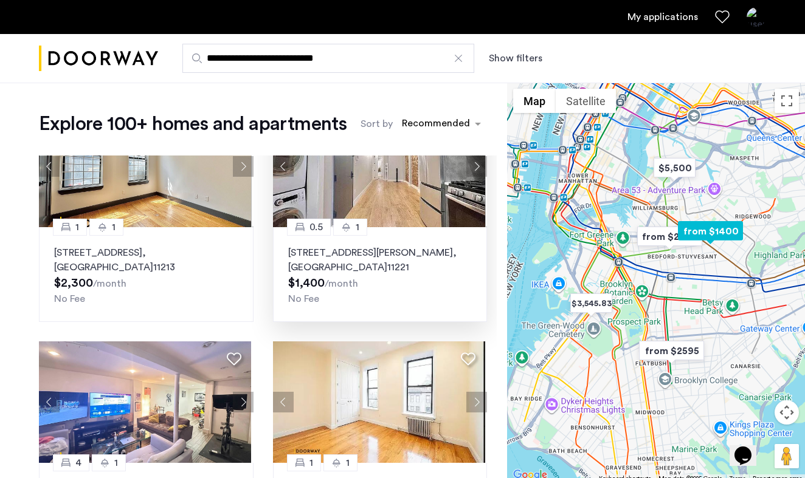
click at [472, 173] on button "Next apartment" at bounding box center [476, 166] width 21 height 21
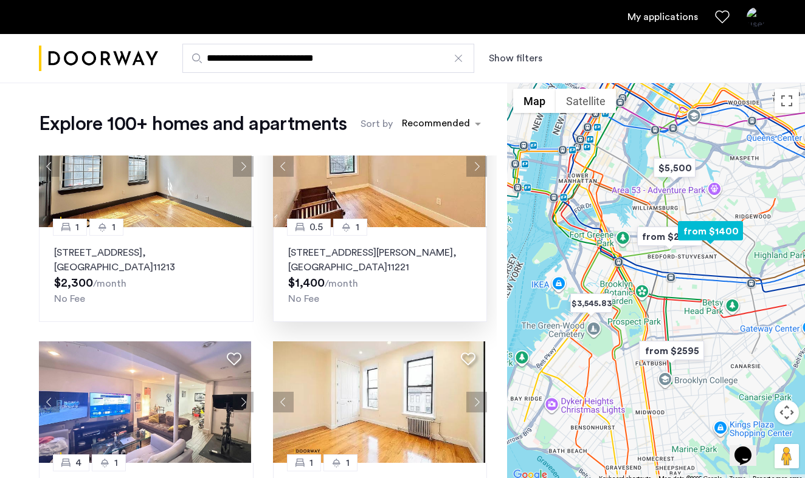
click at [472, 173] on button "Next apartment" at bounding box center [476, 166] width 21 height 21
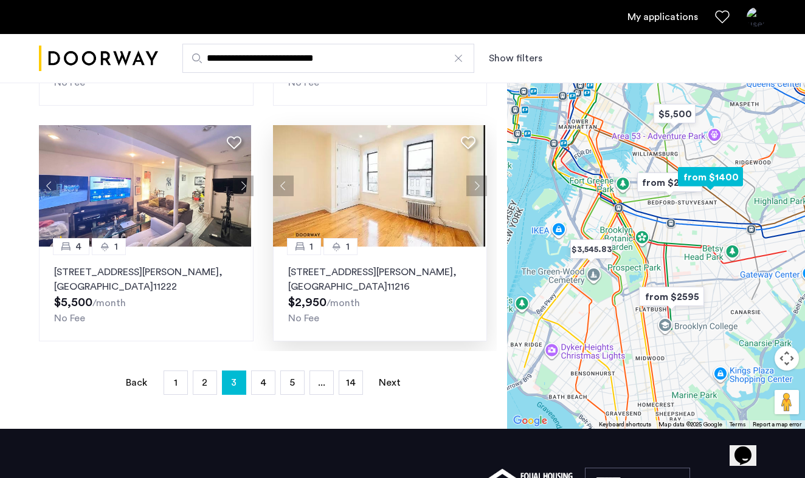
scroll to position [219, 0]
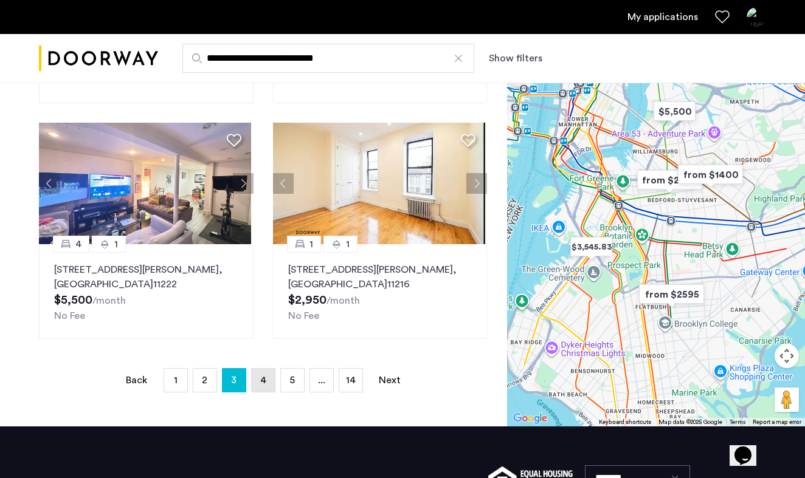
click at [255, 379] on link "page 4" at bounding box center [263, 380] width 23 height 23
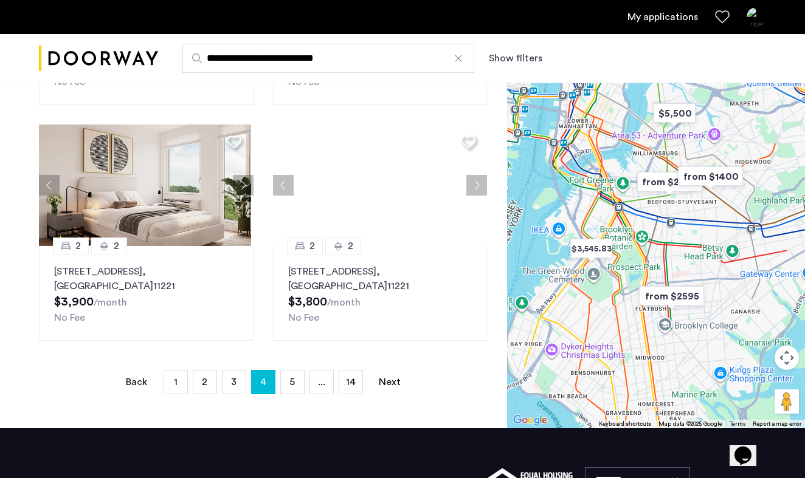
scroll to position [223, 0]
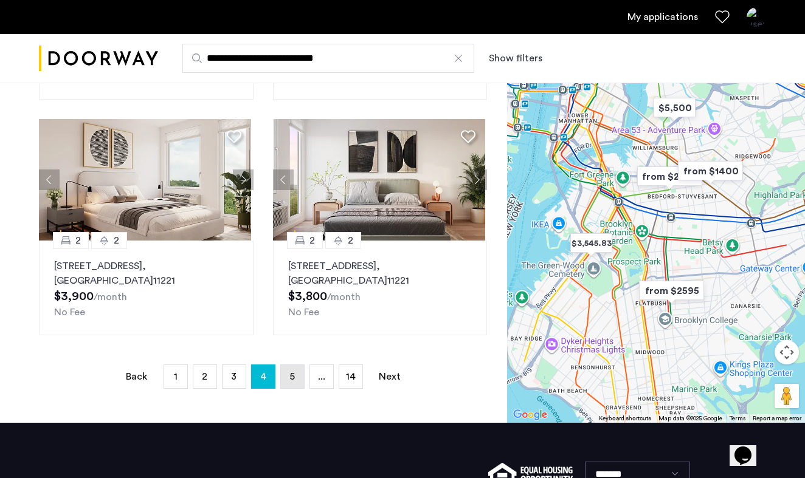
click at [296, 373] on link "page 5" at bounding box center [292, 376] width 23 height 23
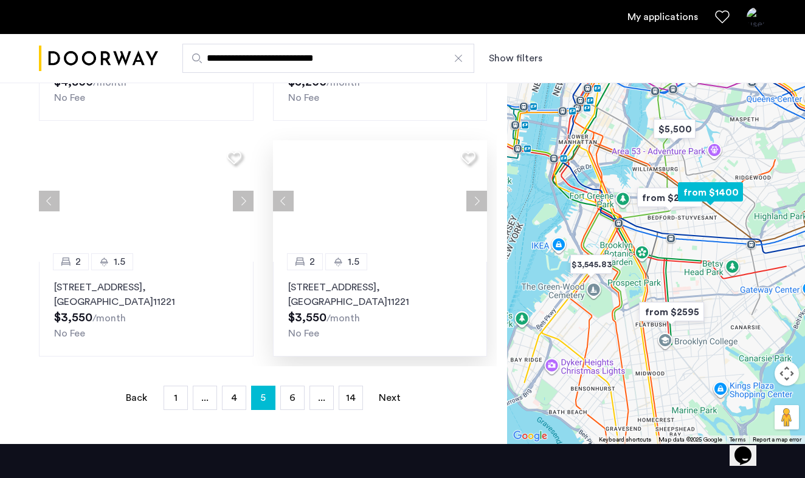
scroll to position [203, 0]
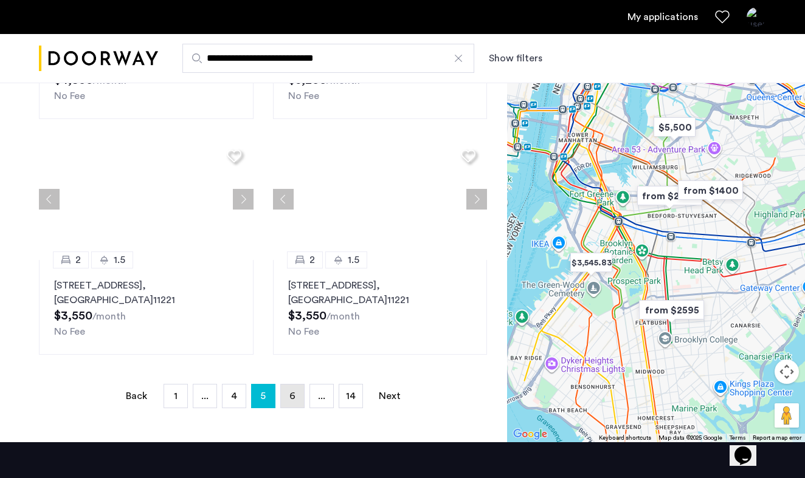
click at [294, 399] on span "6" at bounding box center [292, 397] width 6 height 10
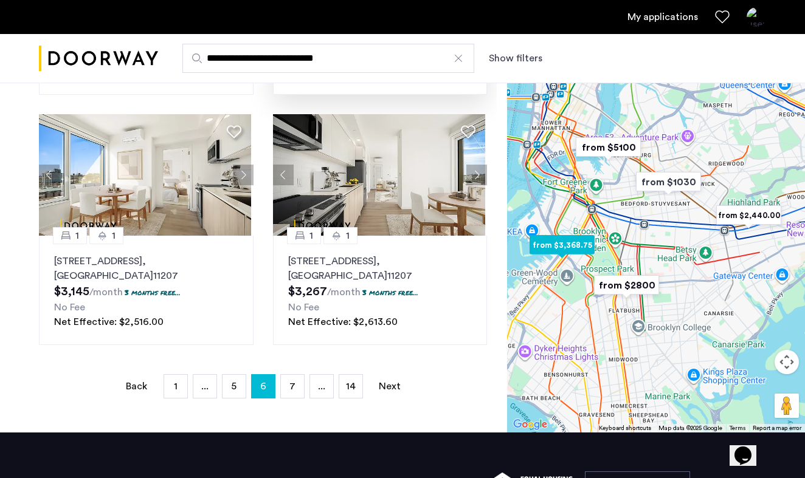
scroll to position [217, 0]
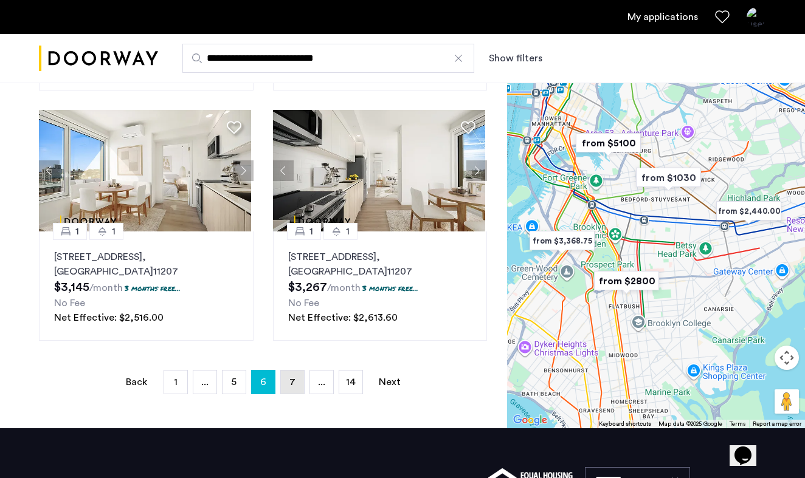
click at [289, 379] on span "7" at bounding box center [292, 383] width 6 height 10
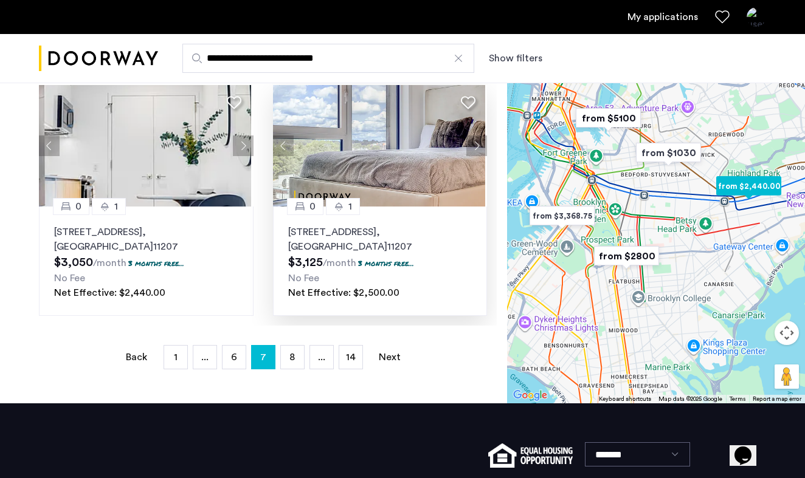
scroll to position [243, 0]
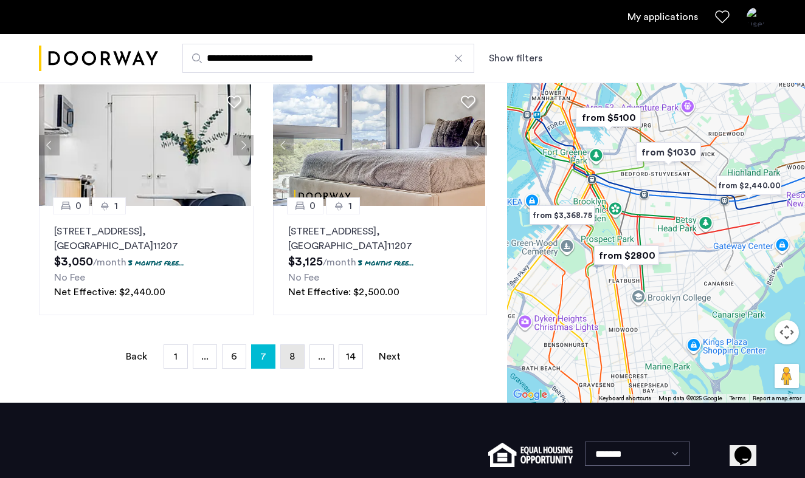
click at [289, 350] on link "page 8" at bounding box center [292, 356] width 23 height 23
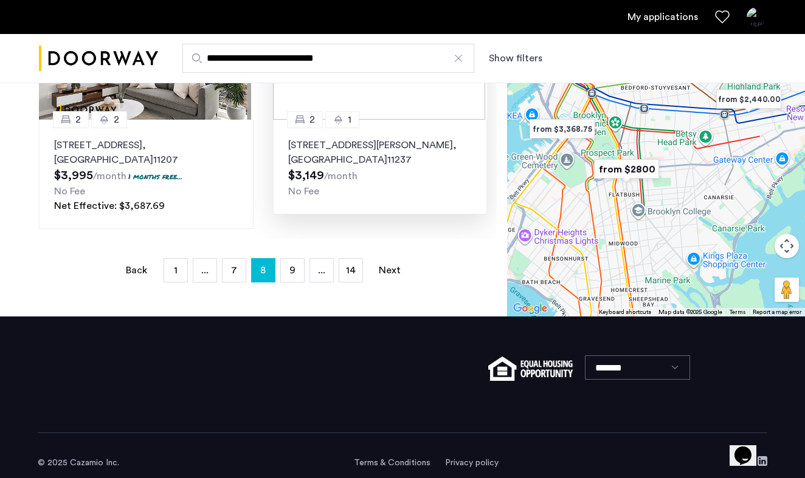
scroll to position [330, 0]
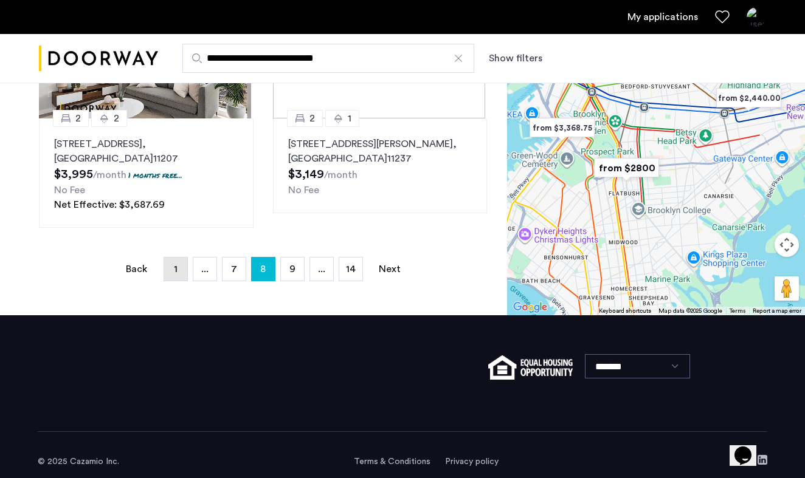
click at [176, 258] on link "page 1" at bounding box center [175, 269] width 23 height 23
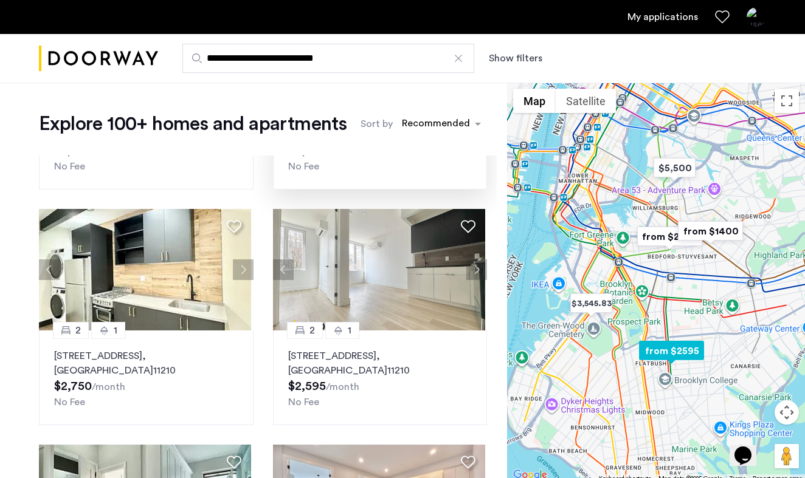
scroll to position [441, 0]
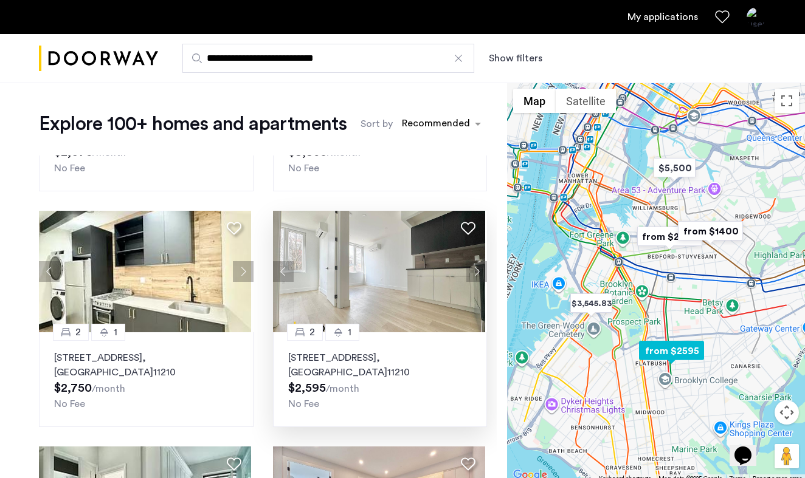
click at [292, 402] on span "No Fee" at bounding box center [303, 404] width 31 height 10
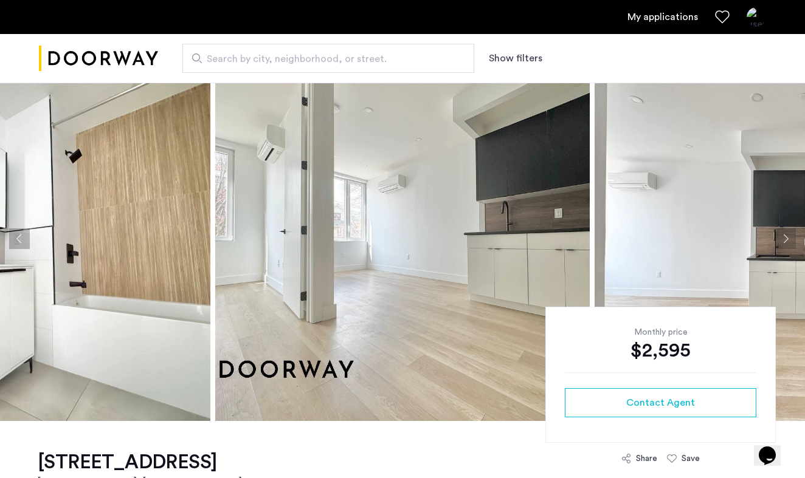
scroll to position [28, 0]
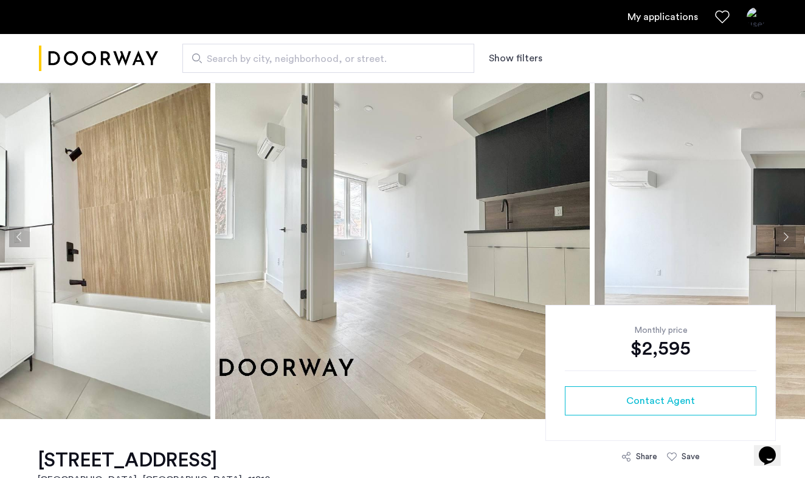
click at [790, 237] on button "Next apartment" at bounding box center [785, 237] width 21 height 21
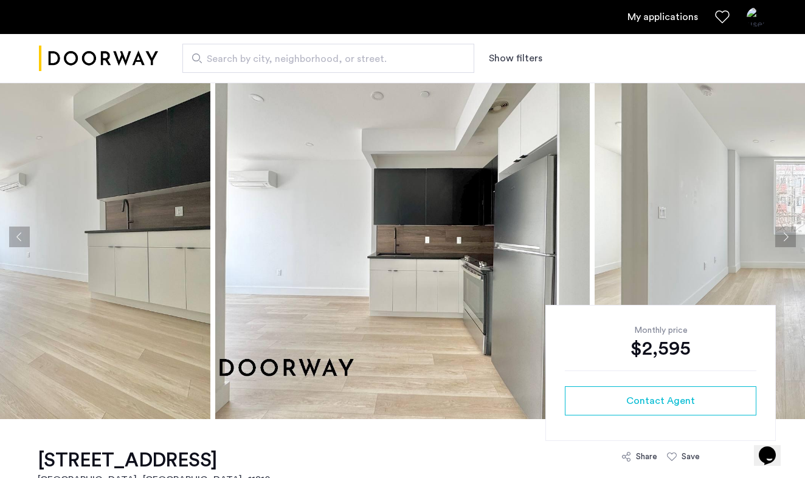
click at [790, 237] on button "Next apartment" at bounding box center [785, 237] width 21 height 21
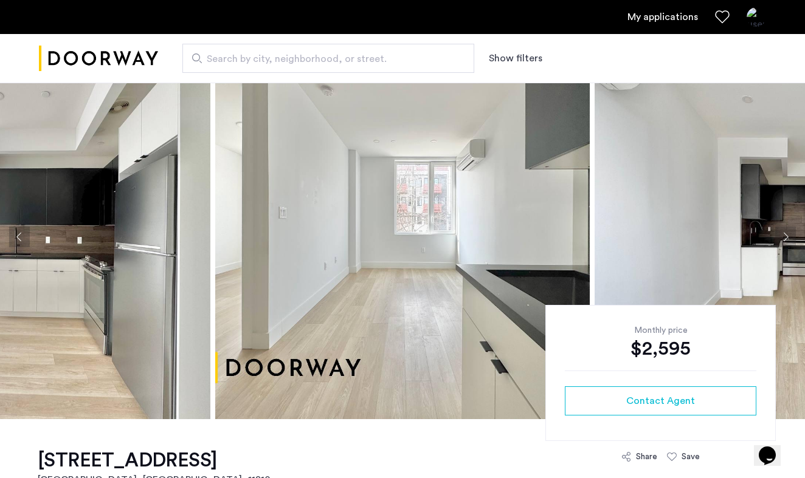
click at [790, 237] on button "Next apartment" at bounding box center [785, 237] width 21 height 21
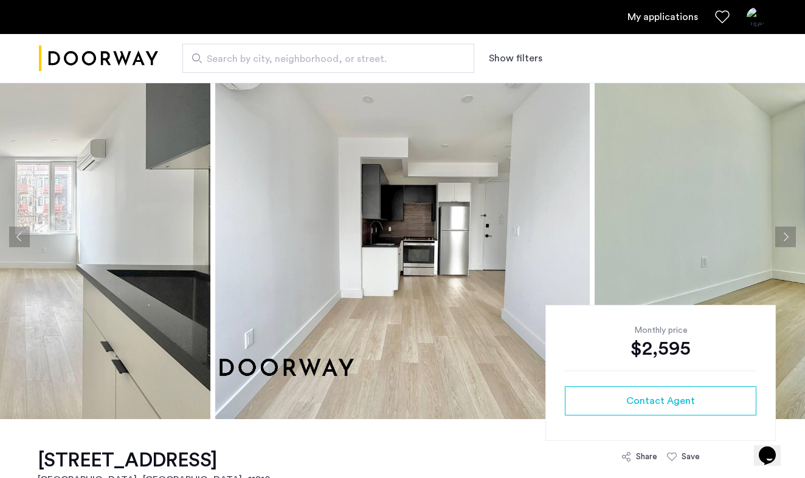
click at [790, 237] on button "Next apartment" at bounding box center [785, 237] width 21 height 21
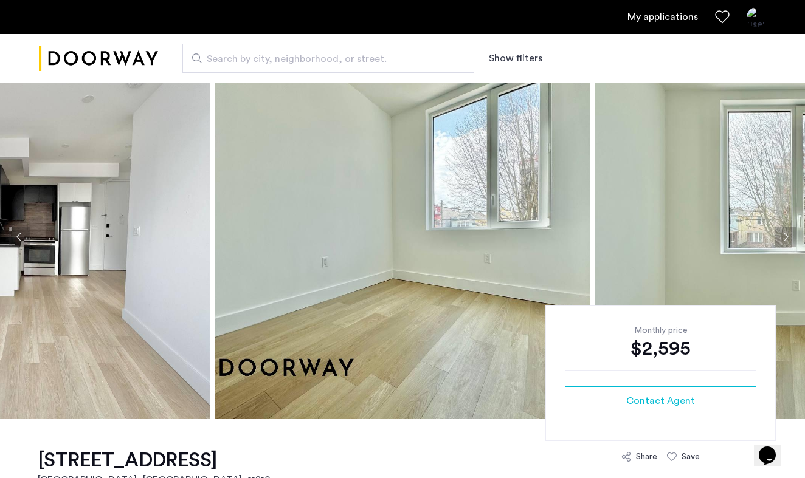
click at [789, 240] on button "Next apartment" at bounding box center [785, 237] width 21 height 21
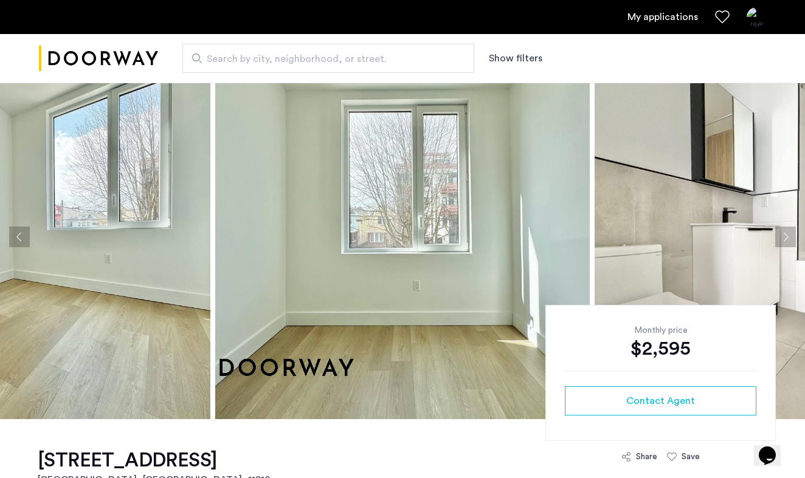
click at [789, 240] on button "Next apartment" at bounding box center [785, 237] width 21 height 21
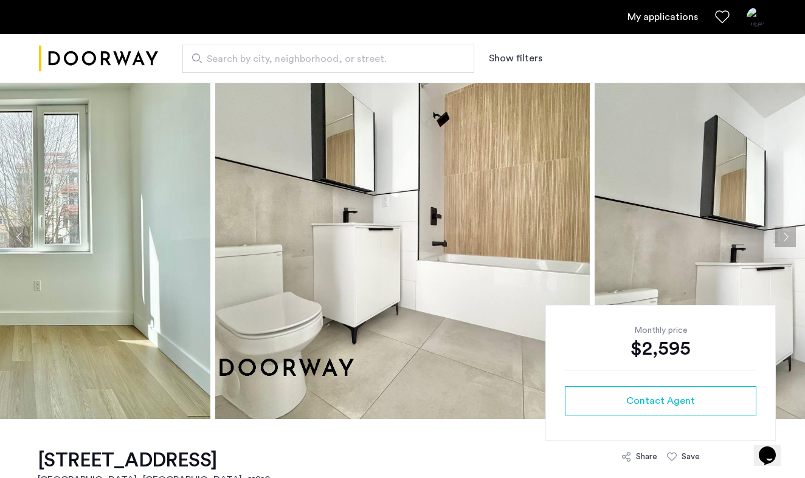
click at [789, 240] on button "Next apartment" at bounding box center [785, 237] width 21 height 21
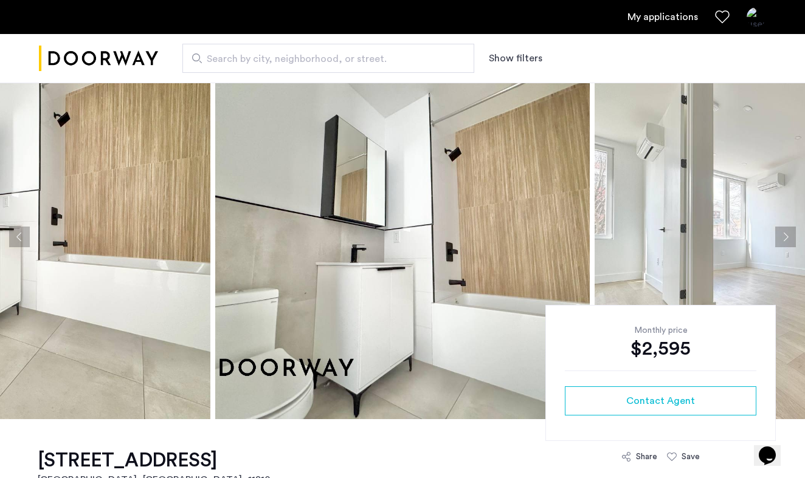
click at [789, 240] on button "Next apartment" at bounding box center [785, 237] width 21 height 21
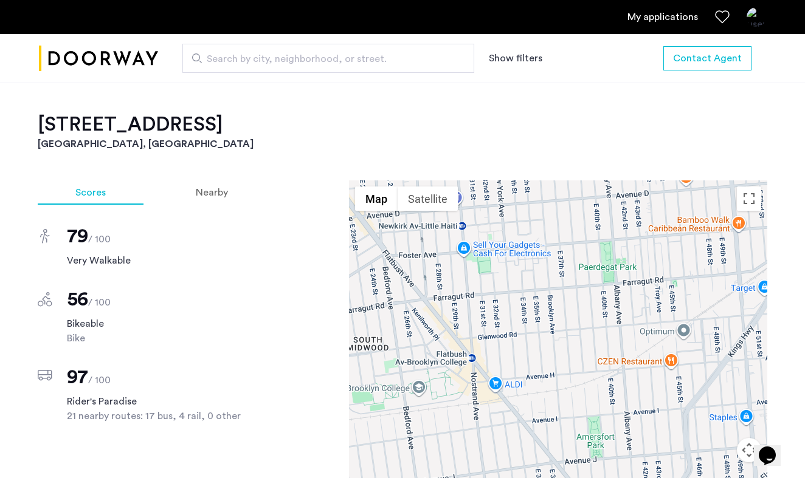
scroll to position [957, 0]
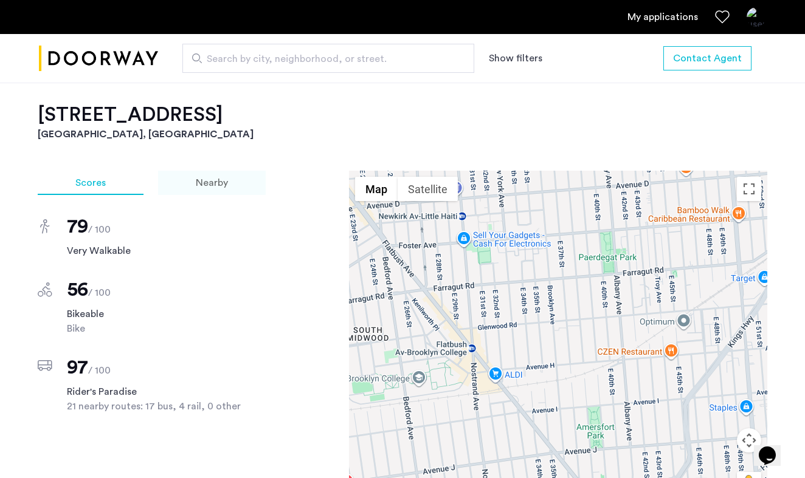
click at [215, 185] on span "Nearby" at bounding box center [212, 183] width 32 height 10
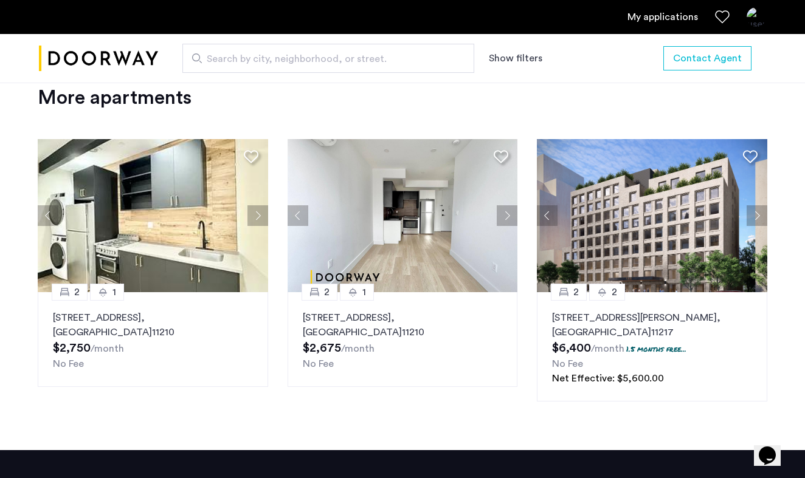
scroll to position [1445, 0]
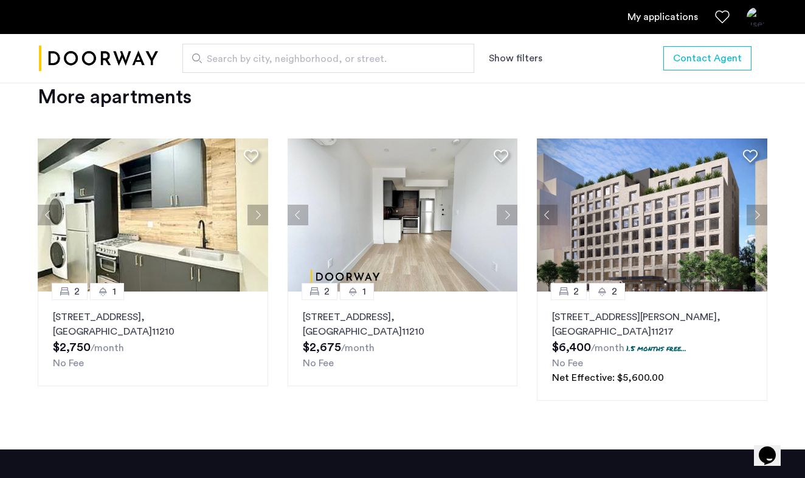
click at [755, 212] on button "Next apartment" at bounding box center [757, 215] width 21 height 21
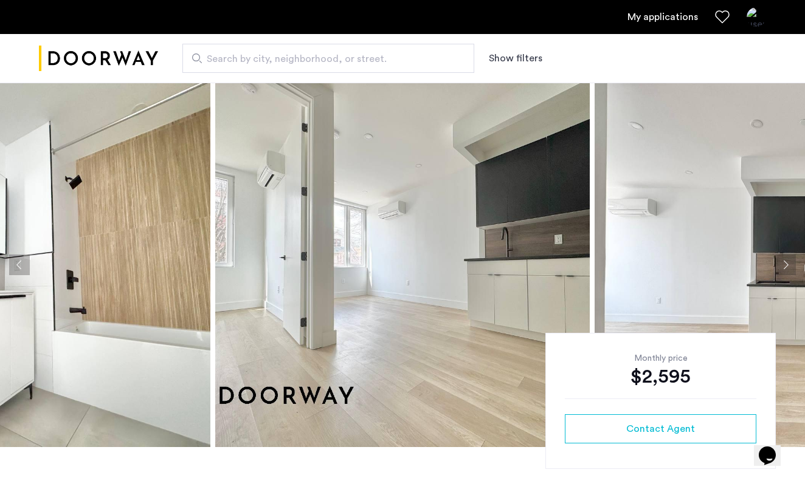
scroll to position [0, 0]
click at [657, 21] on link "My applications" at bounding box center [662, 17] width 71 height 15
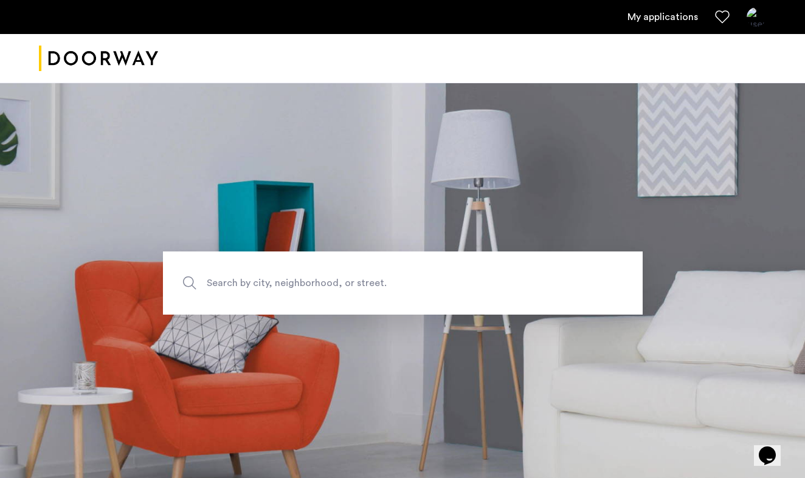
click at [680, 16] on link "My applications" at bounding box center [662, 17] width 71 height 15
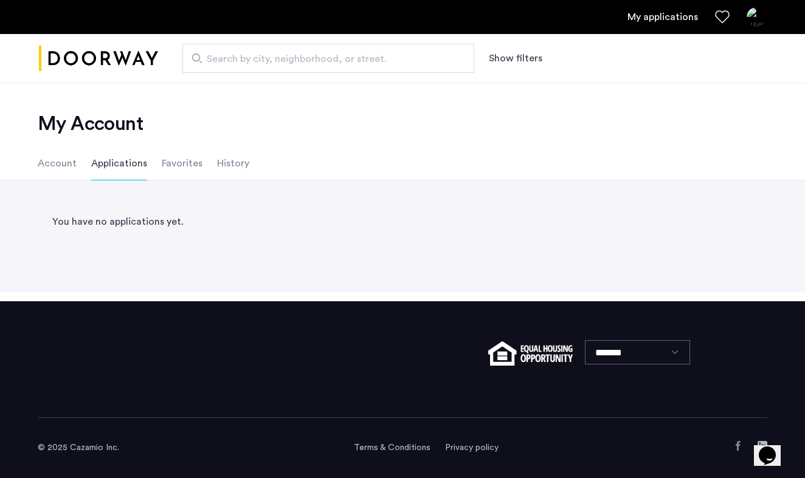
click at [260, 61] on span "Search by city, neighborhood, or street." at bounding box center [323, 59] width 233 height 15
click at [260, 61] on input "Search by city, neighborhood, or street." at bounding box center [328, 58] width 292 height 29
type input "**********"
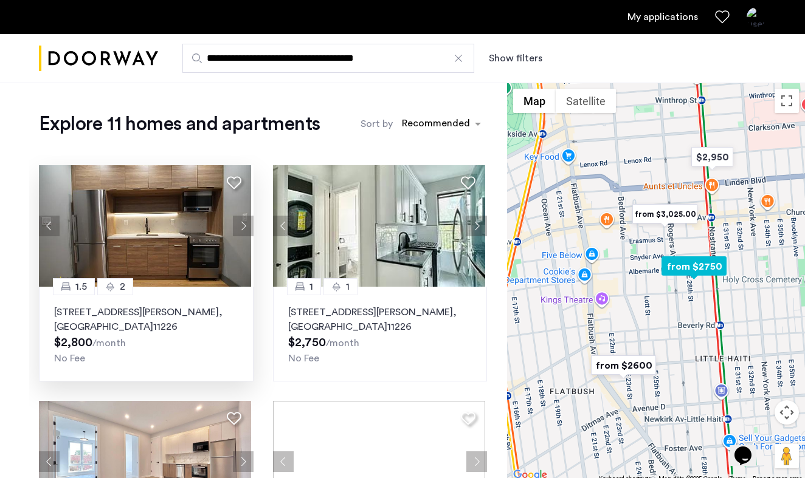
click at [158, 288] on div "1.5 2 2813 Tilden Avenue, Unit 1A, Brooklyn , NY 11226 $2,800 /month No Fee" at bounding box center [146, 334] width 215 height 95
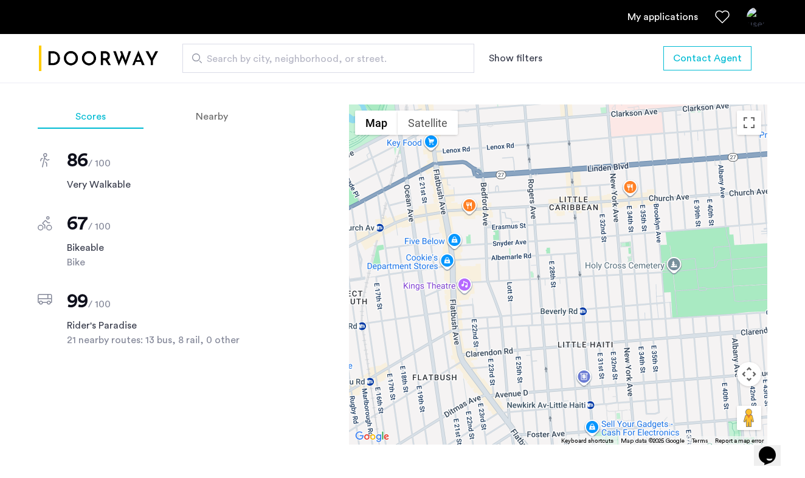
scroll to position [1029, 0]
click at [227, 109] on div "Nearby" at bounding box center [212, 117] width 108 height 24
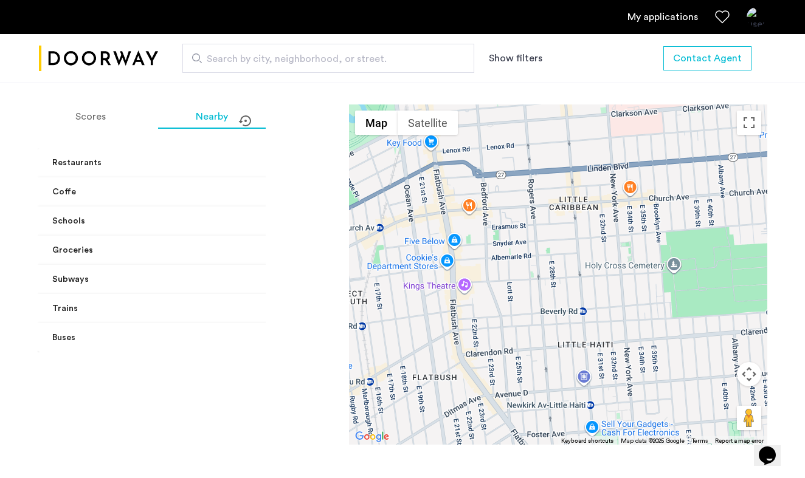
click at [322, 157] on span at bounding box center [324, 163] width 5 height 13
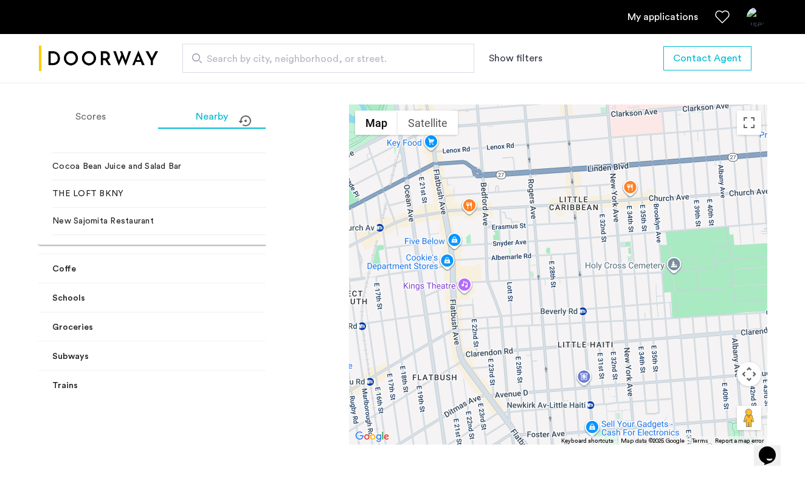
scroll to position [242, 0]
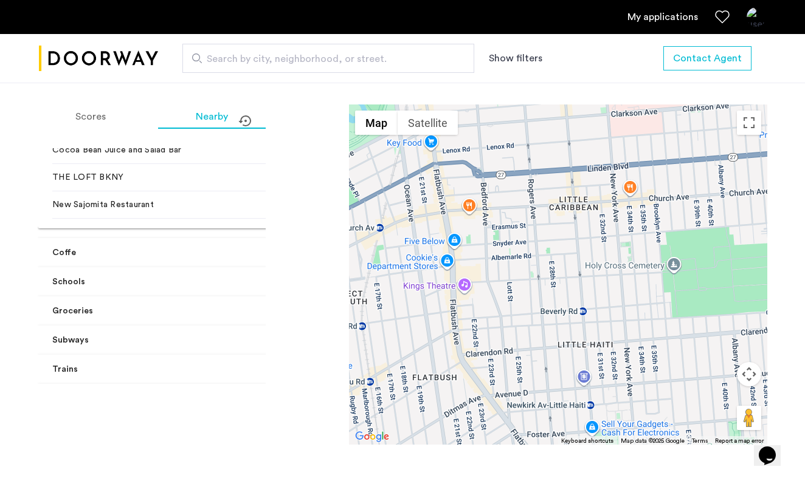
click at [232, 256] on mat-panel-title "Coffe" at bounding box center [182, 253] width 260 height 13
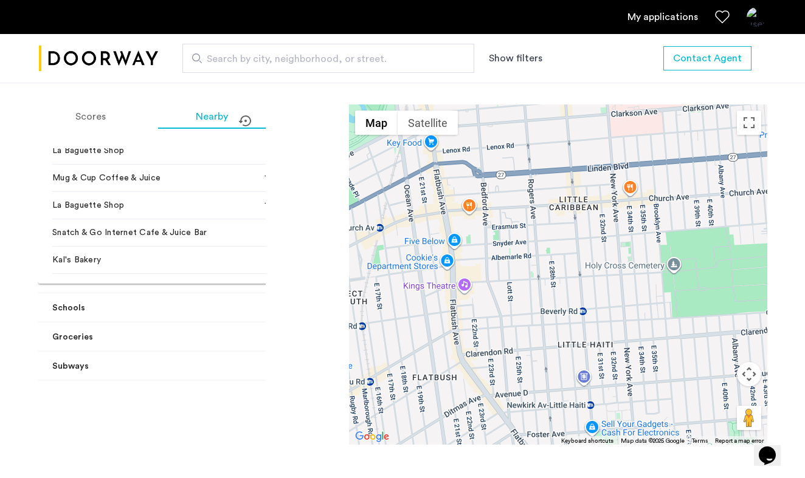
scroll to position [520, 0]
click at [232, 312] on mat-panel-title "Schools" at bounding box center [182, 306] width 260 height 13
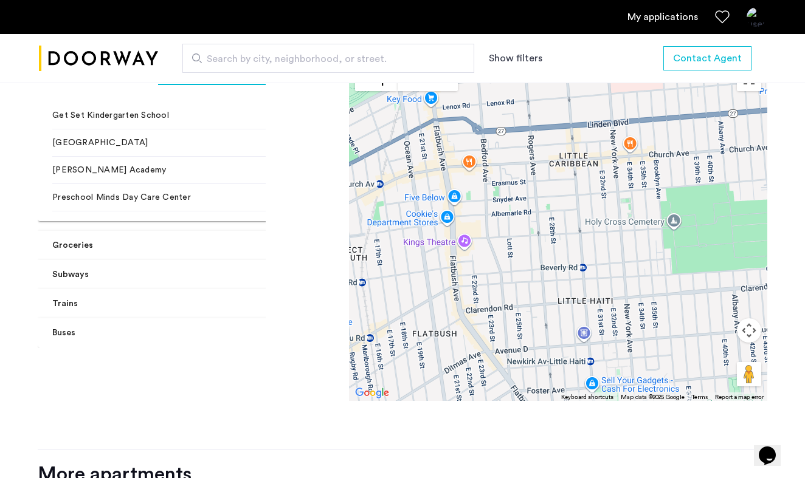
scroll to position [1082, 0]
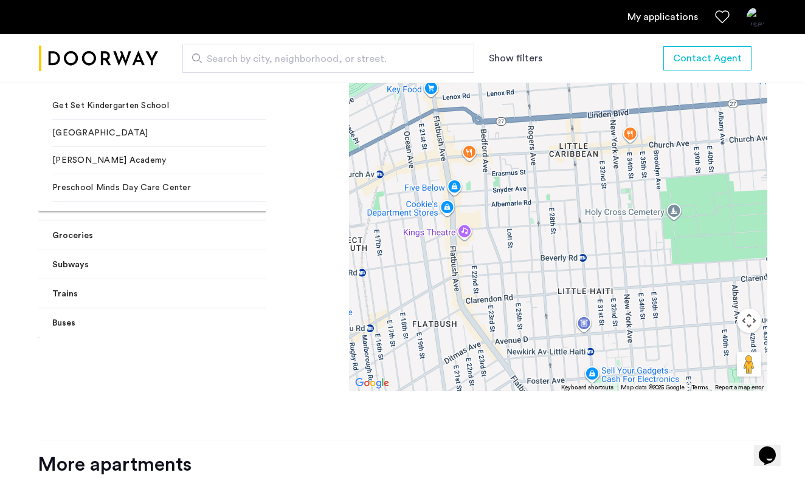
click at [322, 259] on span at bounding box center [324, 265] width 5 height 13
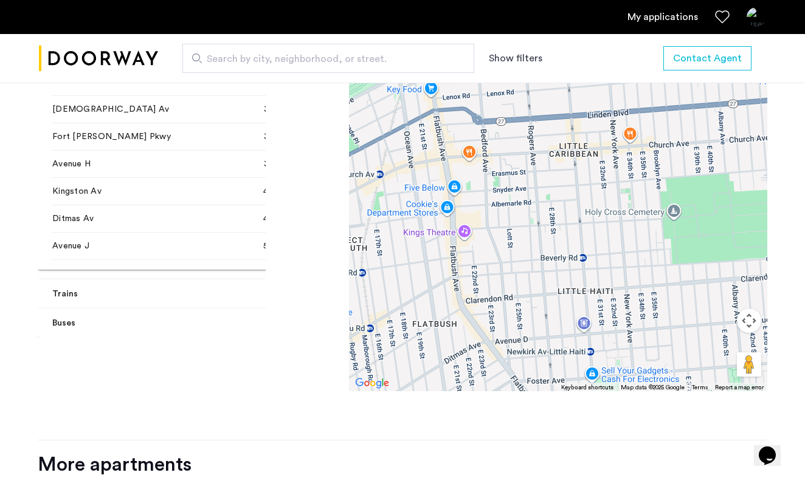
click at [239, 288] on span "Trains" at bounding box center [186, 294] width 269 height 13
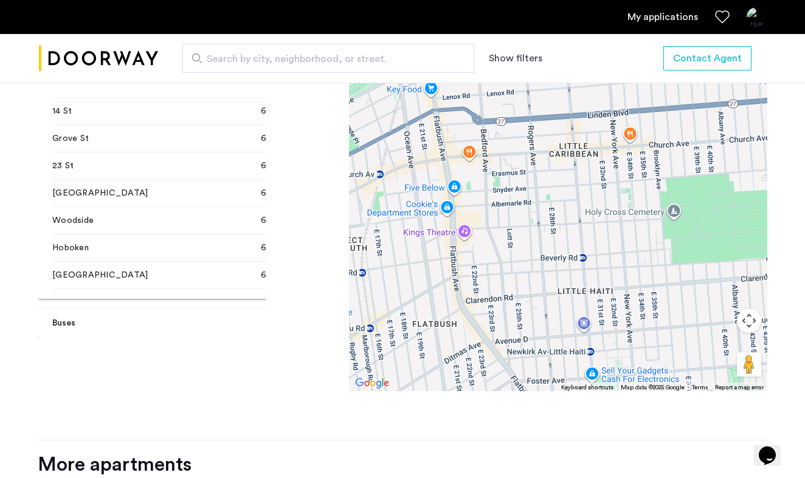
scroll to position [2178, 0]
click at [238, 317] on span "Buses" at bounding box center [186, 323] width 269 height 13
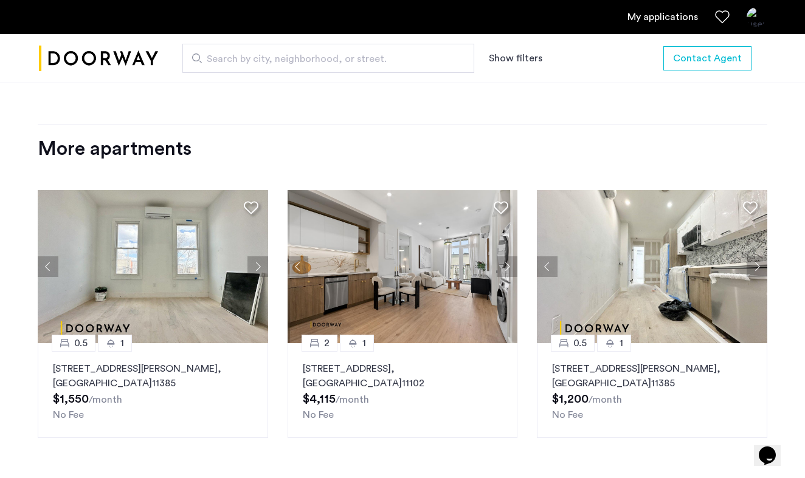
scroll to position [1399, 0]
click at [258, 256] on button "Next apartment" at bounding box center [257, 266] width 21 height 21
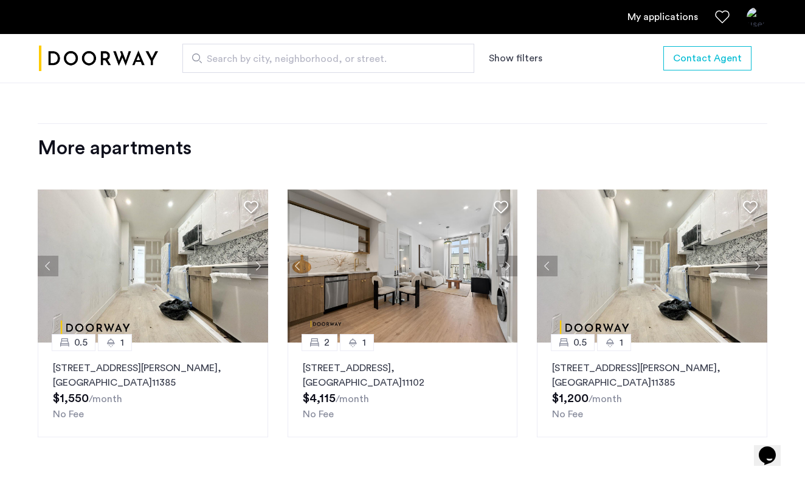
click at [257, 256] on button "Next apartment" at bounding box center [257, 266] width 21 height 21
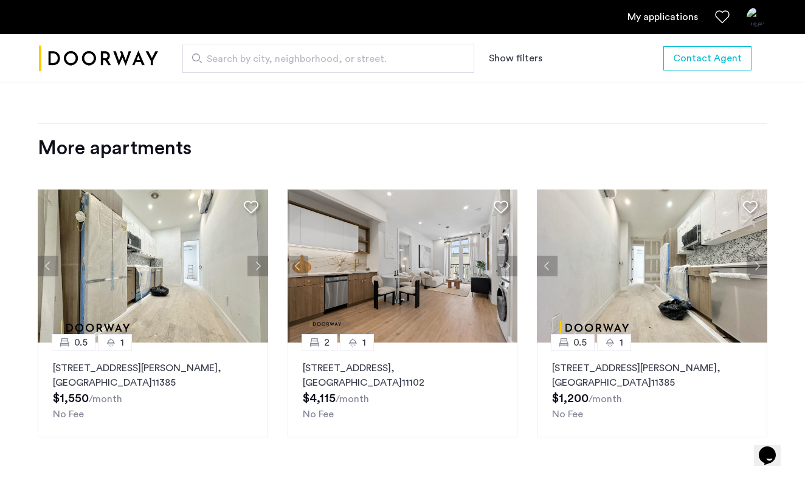
click at [254, 256] on button "Next apartment" at bounding box center [257, 266] width 21 height 21
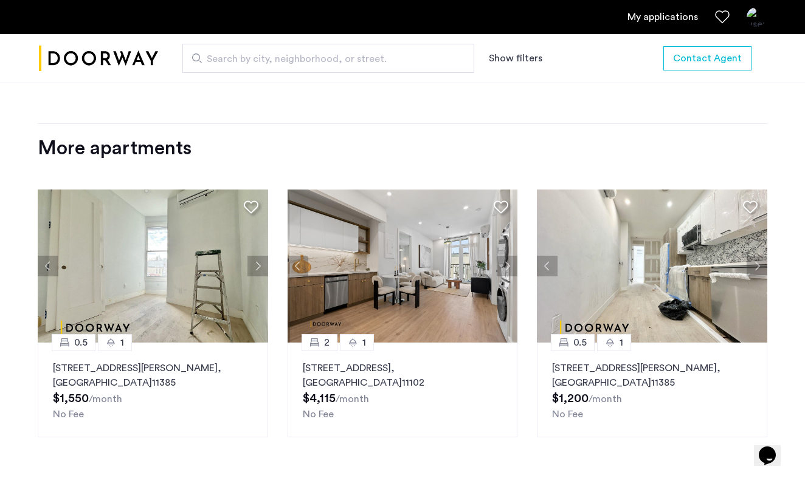
click at [253, 256] on button "Next apartment" at bounding box center [257, 266] width 21 height 21
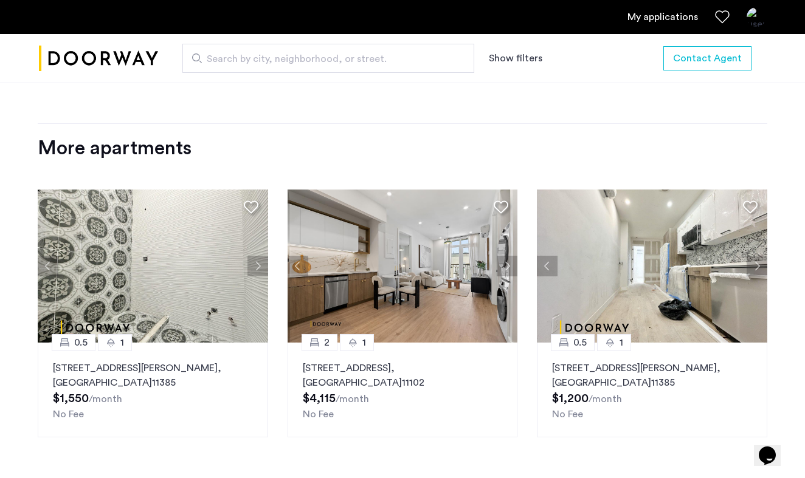
click at [253, 256] on button "Next apartment" at bounding box center [257, 266] width 21 height 21
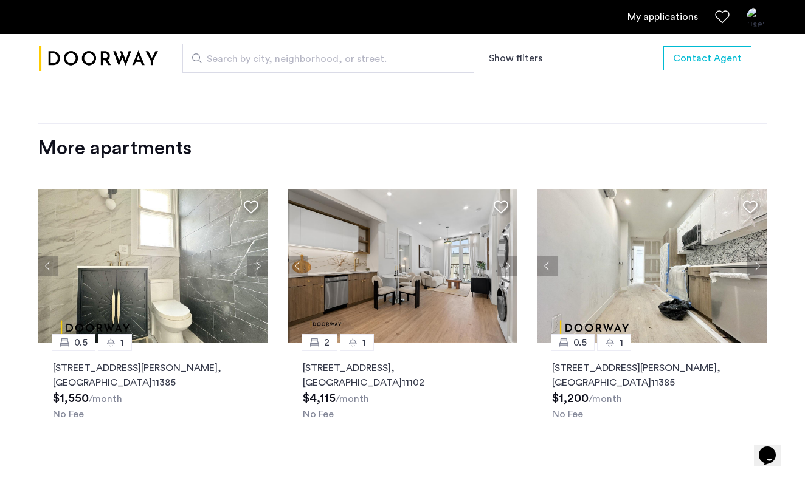
click at [253, 256] on button "Next apartment" at bounding box center [257, 266] width 21 height 21
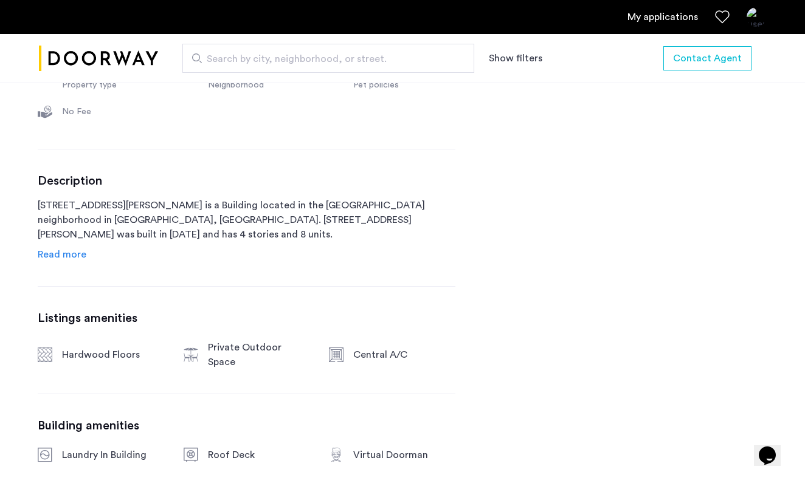
scroll to position [521, 0]
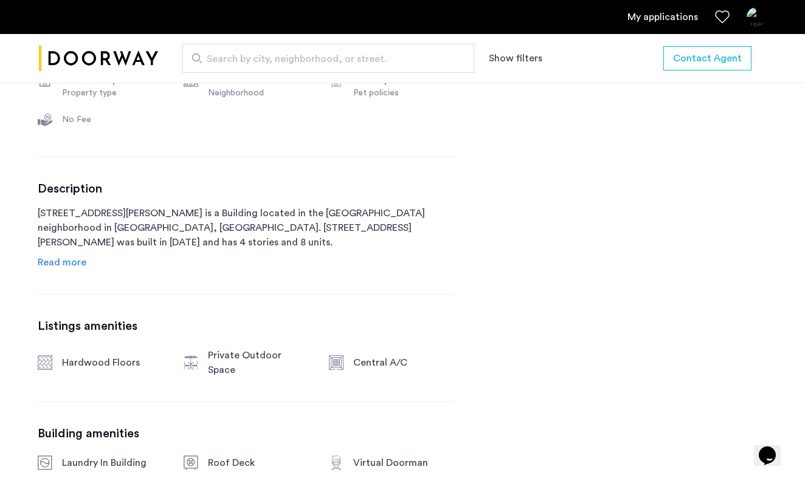
click at [65, 263] on span "Read more" at bounding box center [62, 263] width 49 height 10
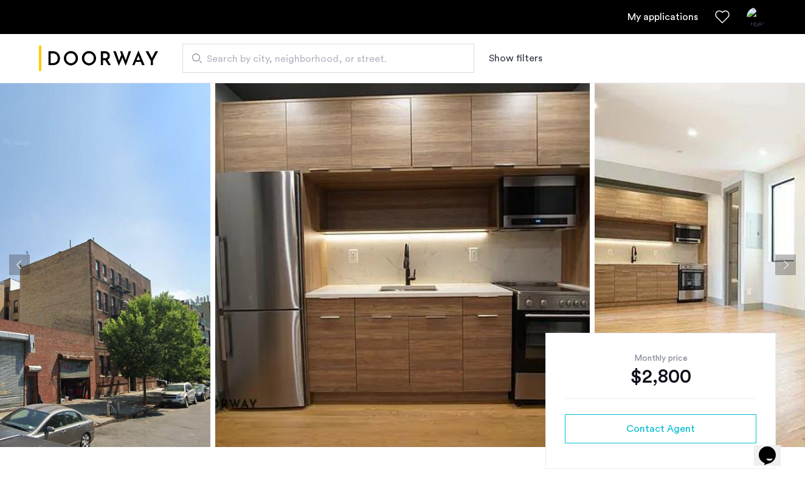
scroll to position [0, 0]
click at [658, 19] on link "My applications" at bounding box center [662, 17] width 71 height 15
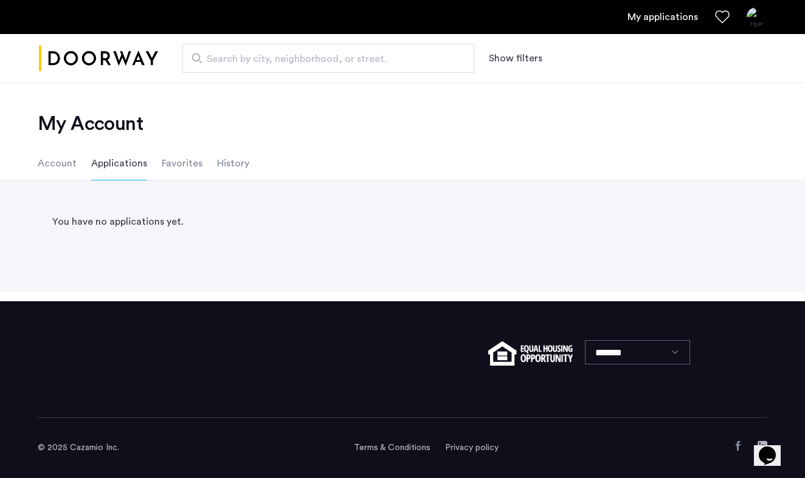
click at [142, 222] on div "You have no applications yet." at bounding box center [403, 222] width 730 height 44
click at [192, 162] on li "Favorites" at bounding box center [182, 164] width 41 height 34
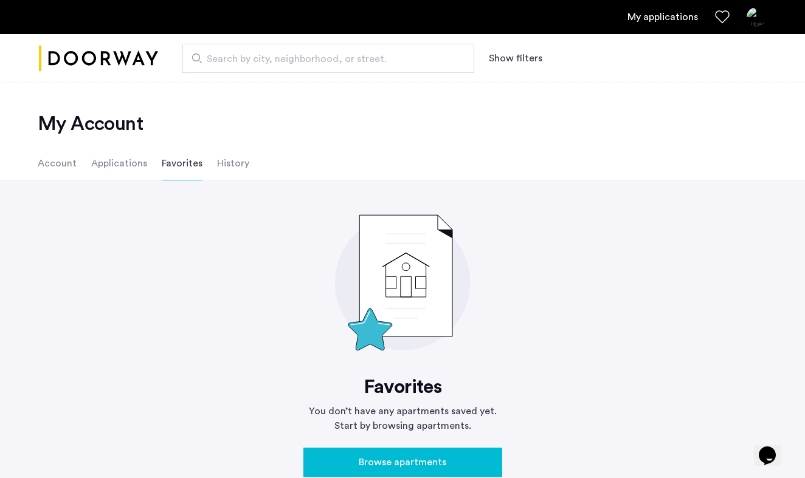
click at [269, 60] on span "Search by city, neighborhood, or street." at bounding box center [323, 59] width 233 height 15
click at [269, 60] on input "Search by city, neighborhood, or street." at bounding box center [328, 58] width 292 height 29
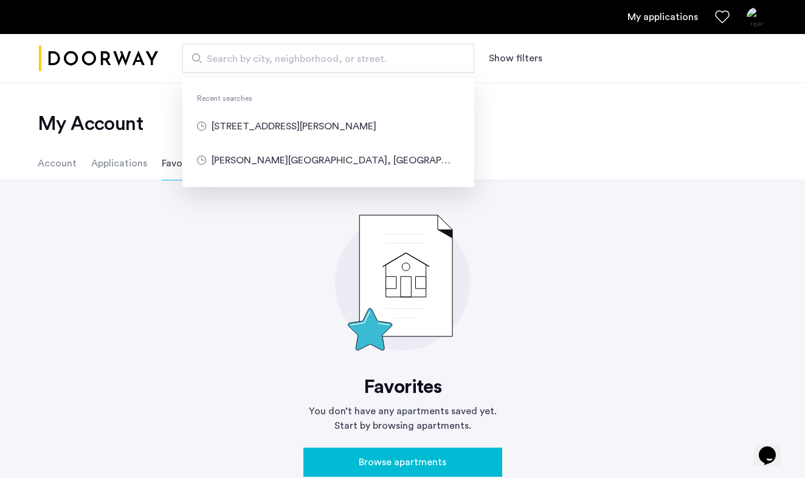
type input "**********"
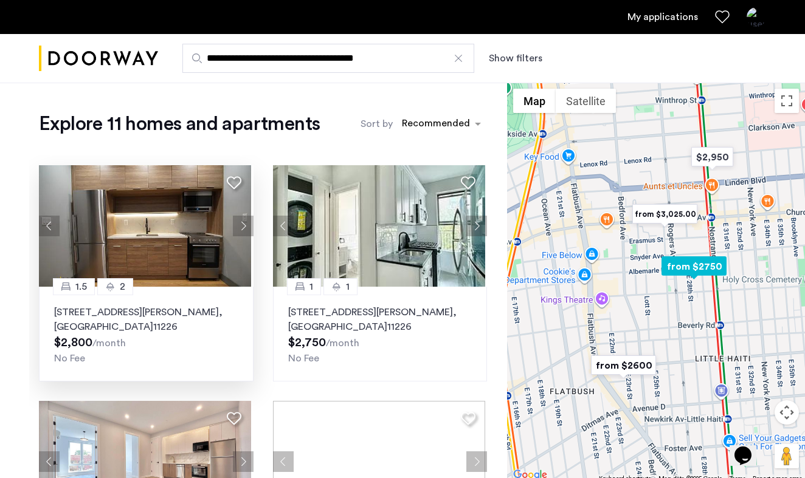
click at [233, 178] on use at bounding box center [234, 183] width 15 height 13
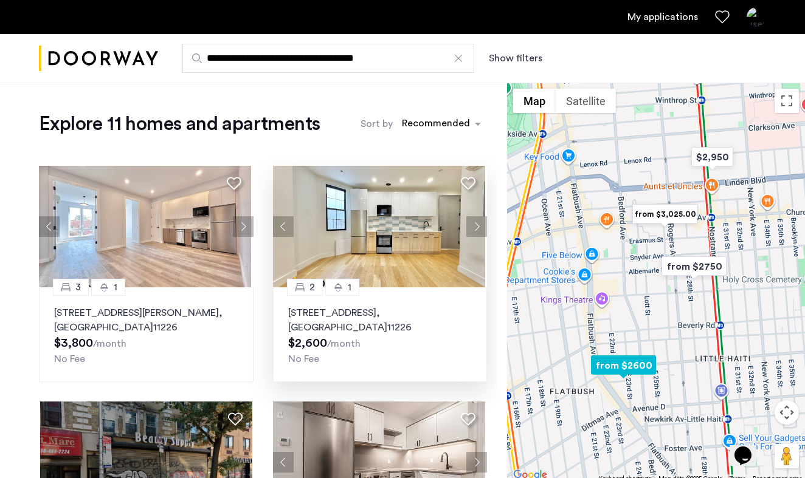
scroll to position [469, 0]
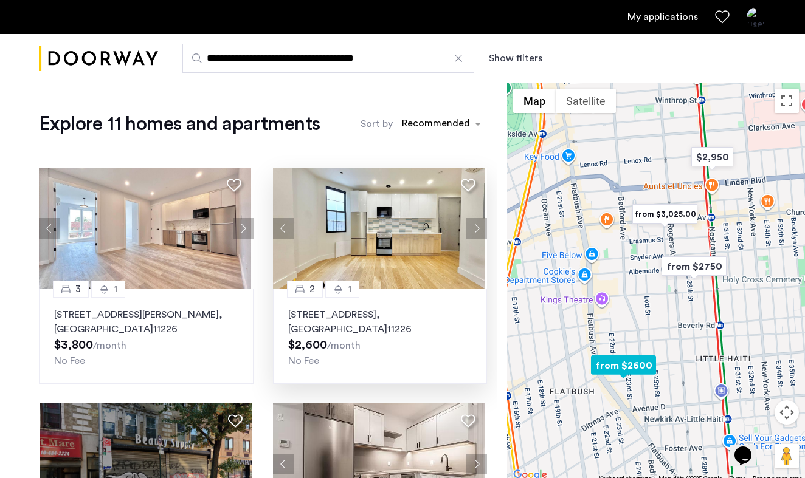
click at [471, 231] on button "Next apartment" at bounding box center [476, 228] width 21 height 21
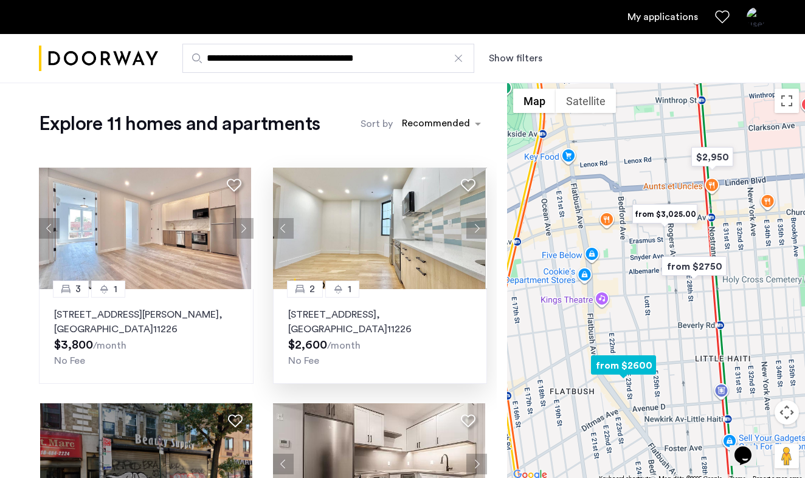
click at [471, 231] on button "Next apartment" at bounding box center [476, 228] width 21 height 21
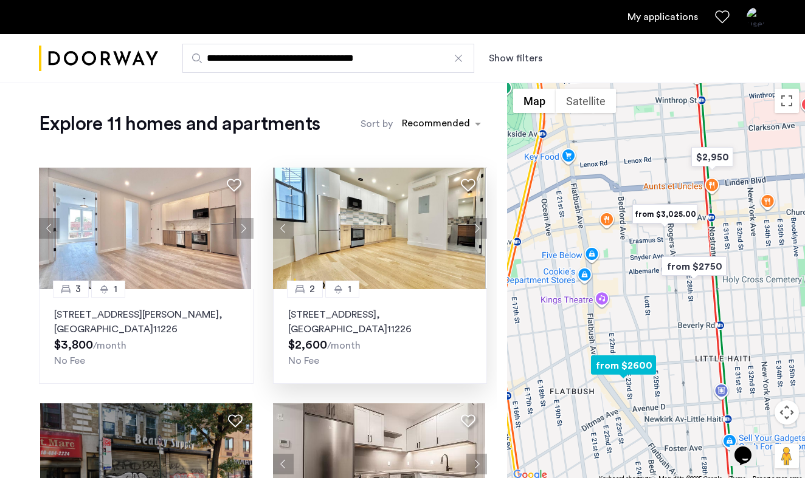
click at [471, 231] on button "Next apartment" at bounding box center [476, 228] width 21 height 21
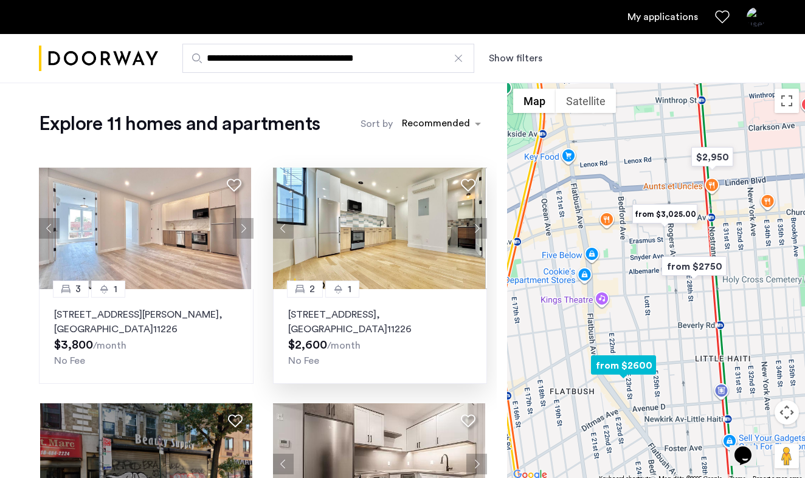
click at [471, 231] on button "Next apartment" at bounding box center [476, 228] width 21 height 21
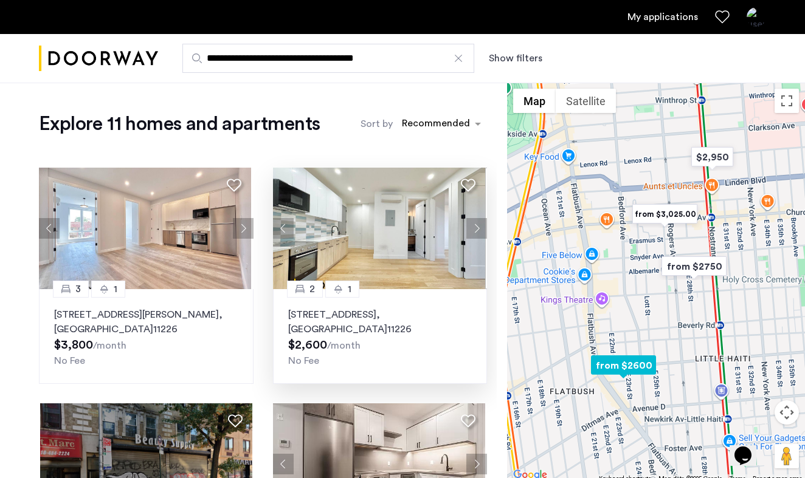
click at [471, 231] on button "Next apartment" at bounding box center [476, 228] width 21 height 21
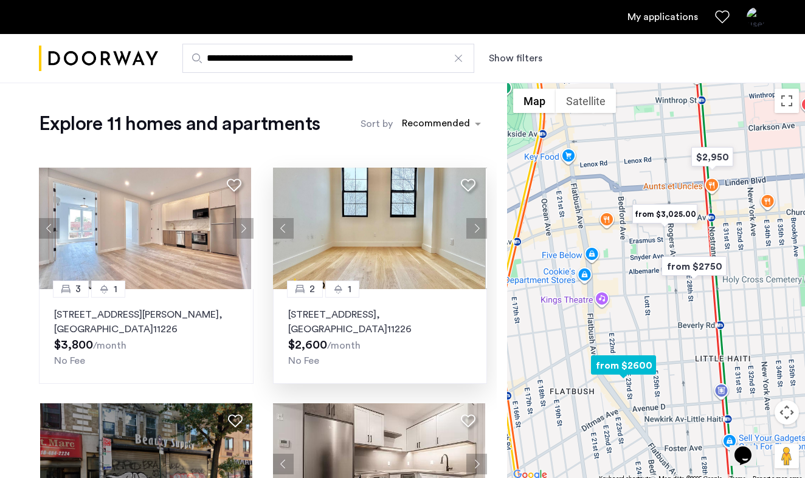
click at [471, 232] on button "Next apartment" at bounding box center [476, 228] width 21 height 21
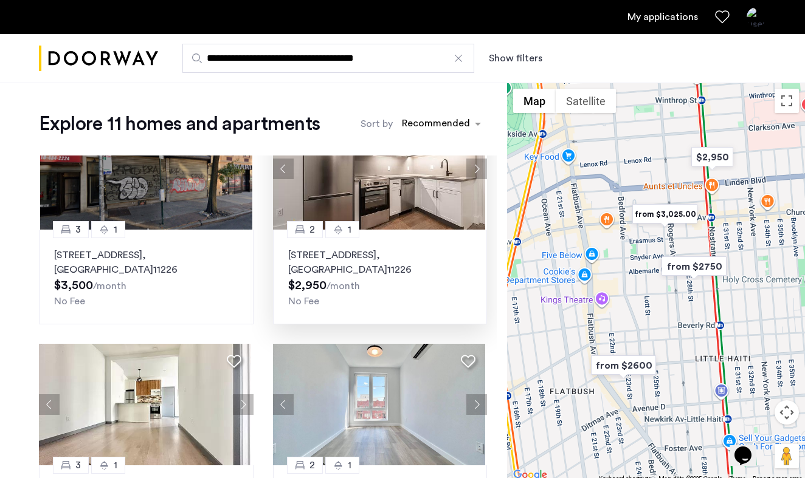
scroll to position [0, 0]
drag, startPoint x: 390, startPoint y: 57, endPoint x: 300, endPoint y: -6, distance: 109.5
click at [300, 0] on html "**********" at bounding box center [402, 239] width 805 height 478
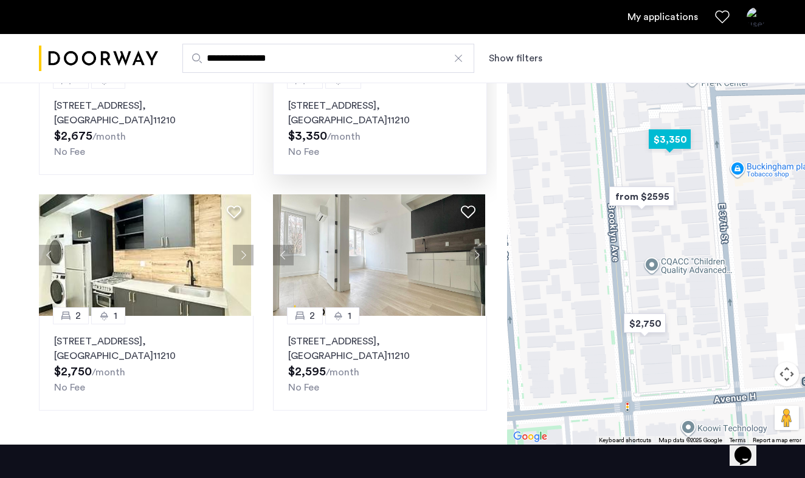
scroll to position [148, 0]
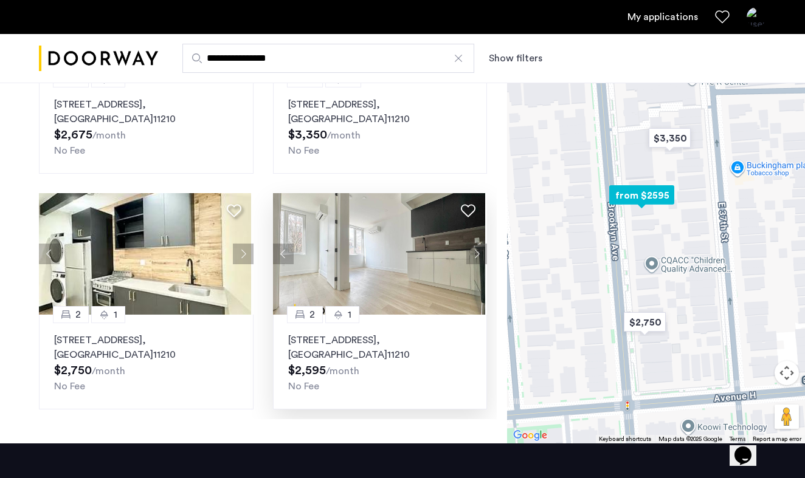
type input "**********"
click at [464, 210] on icon at bounding box center [468, 211] width 15 height 15
click at [390, 285] on img at bounding box center [379, 254] width 212 height 122
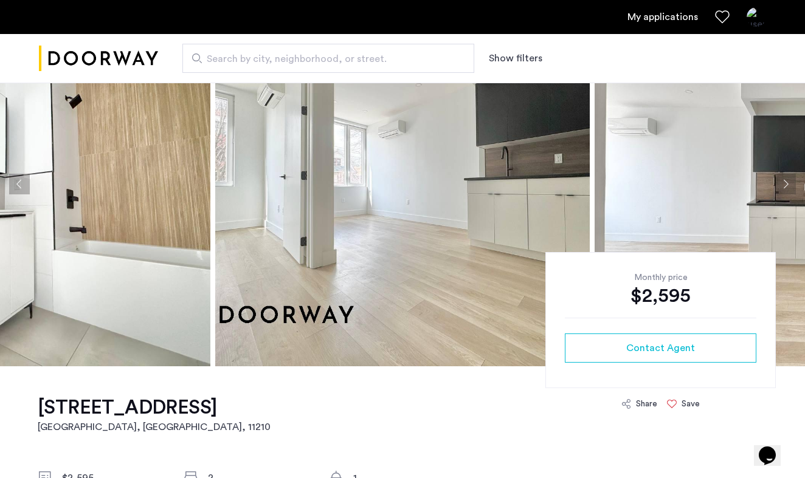
scroll to position [81, 0]
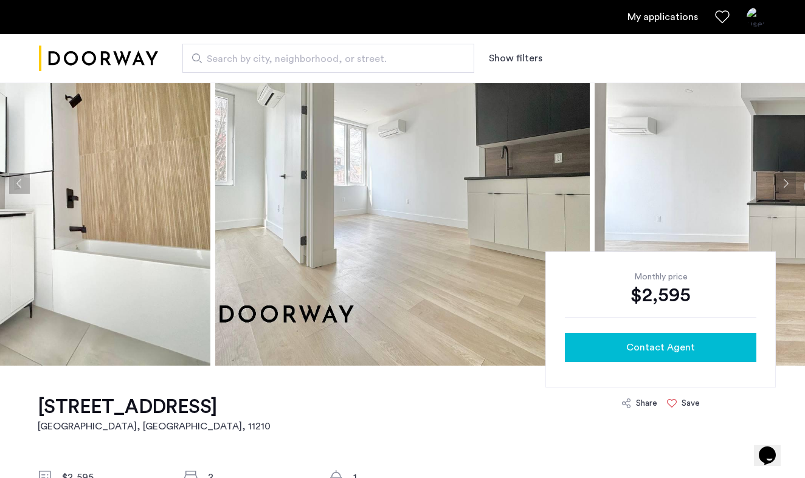
click at [632, 348] on span "Contact Agent" at bounding box center [660, 347] width 69 height 15
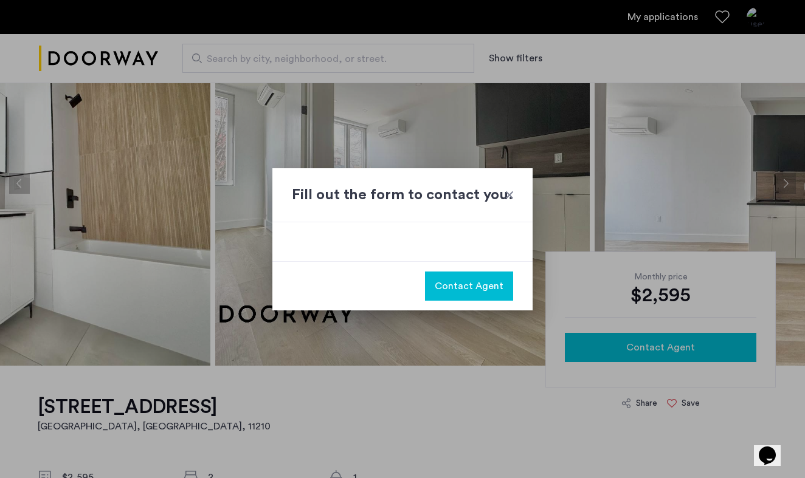
scroll to position [0, 0]
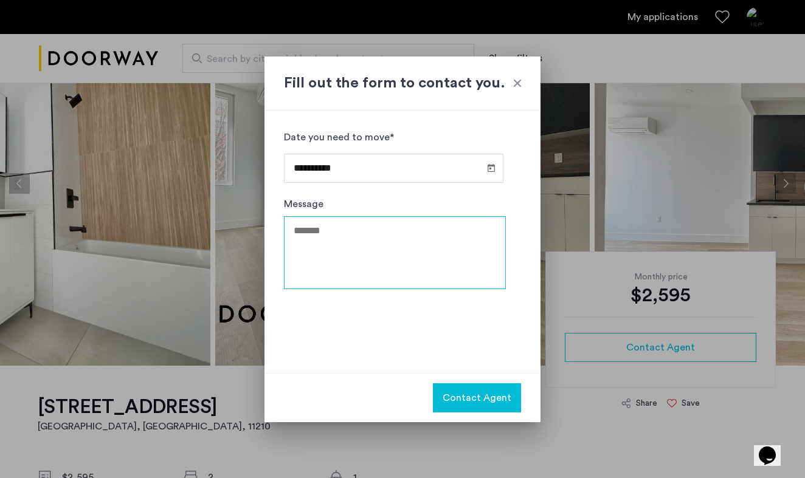
click at [406, 240] on textarea "Message" at bounding box center [395, 252] width 222 height 73
type textarea "*"
type textarea "***"
